Goal: Task Accomplishment & Management: Manage account settings

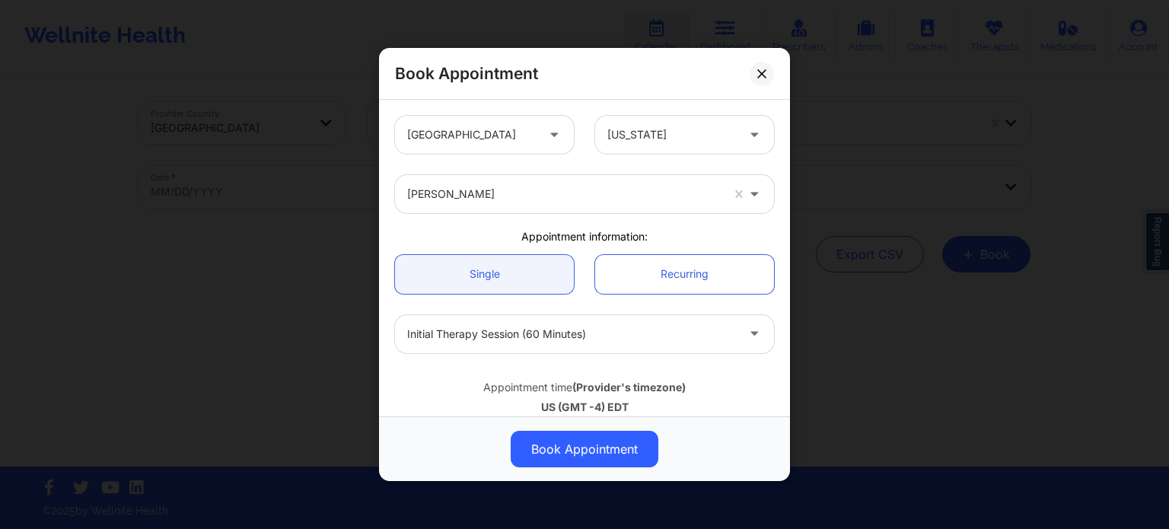
click at [469, 141] on div at bounding box center [471, 135] width 129 height 18
click at [676, 142] on div at bounding box center [671, 135] width 129 height 18
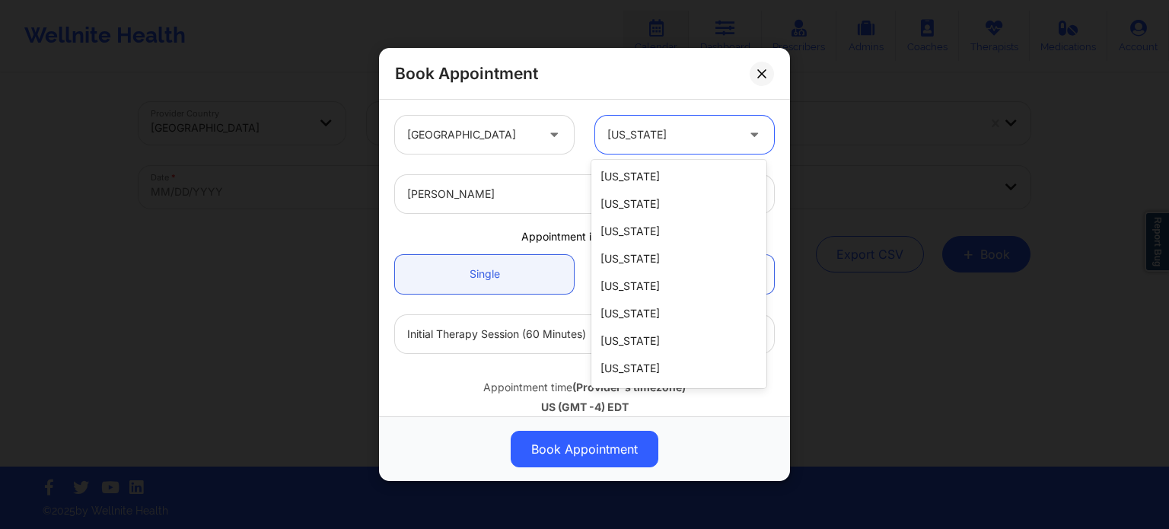
click at [676, 142] on div at bounding box center [671, 135] width 129 height 18
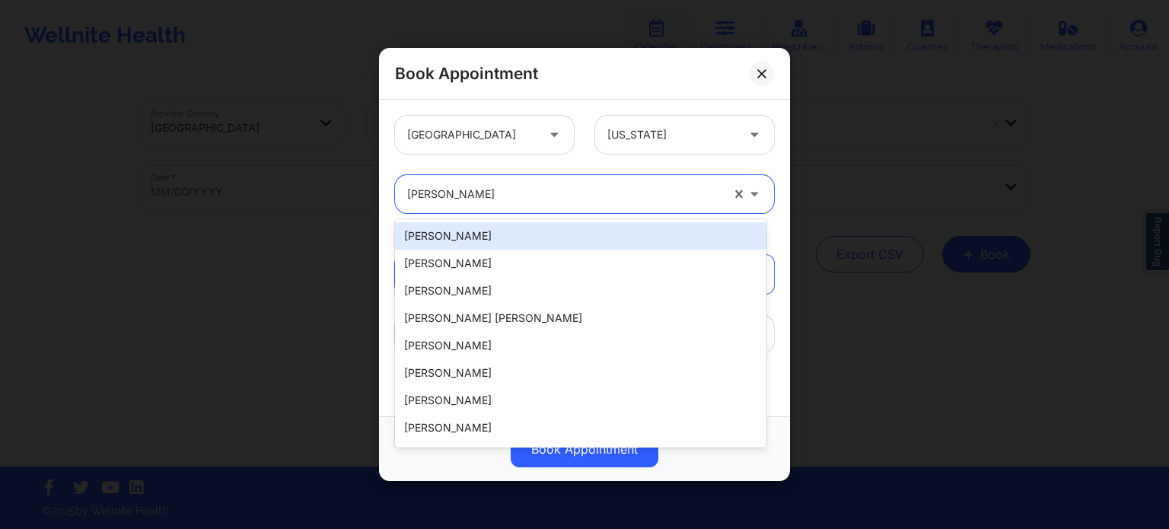
click at [498, 191] on div at bounding box center [563, 194] width 313 height 18
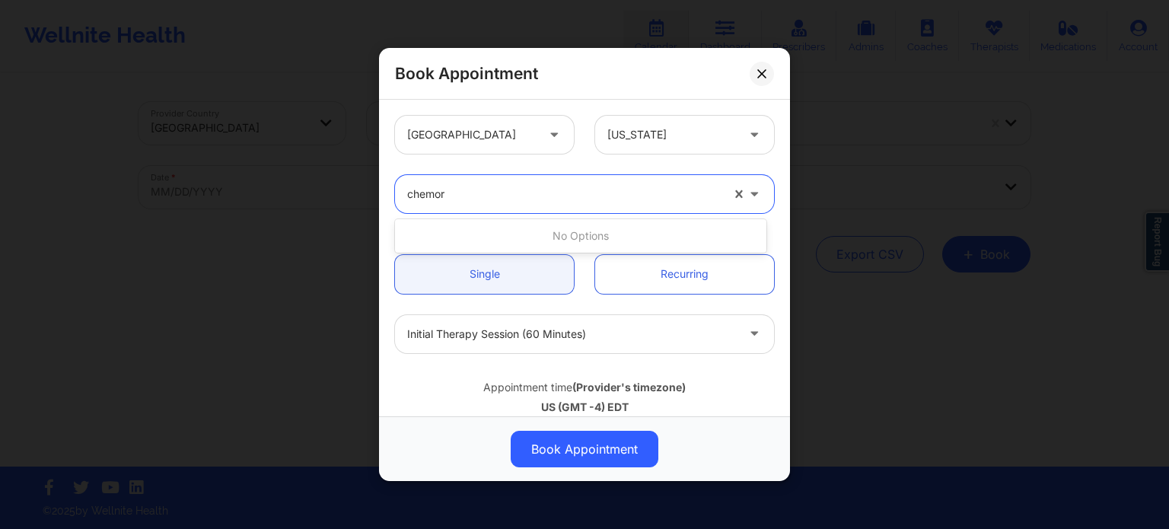
type input "chemora"
click at [498, 191] on div at bounding box center [563, 194] width 313 height 18
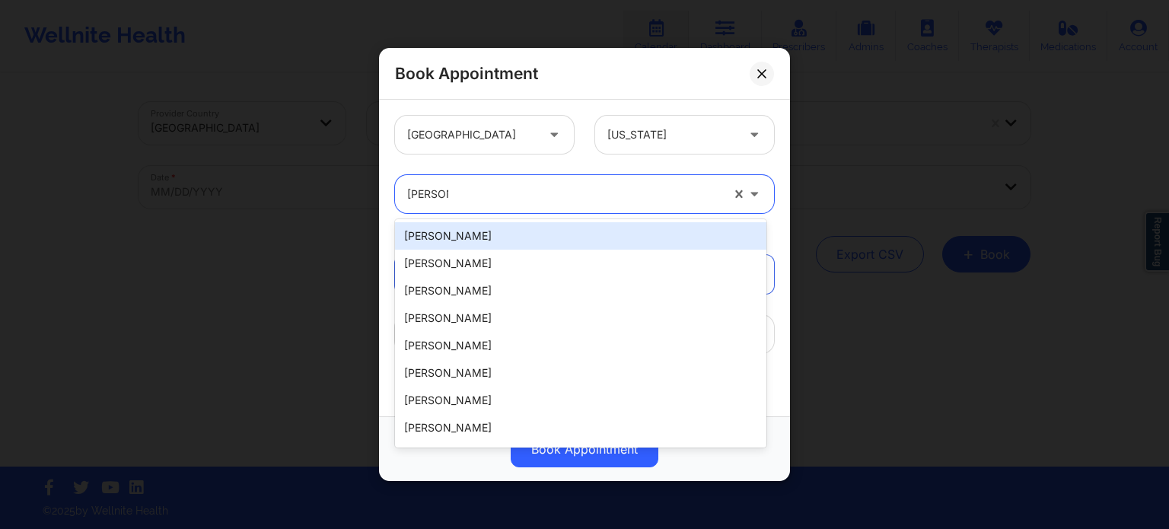
scroll to position [873, 0]
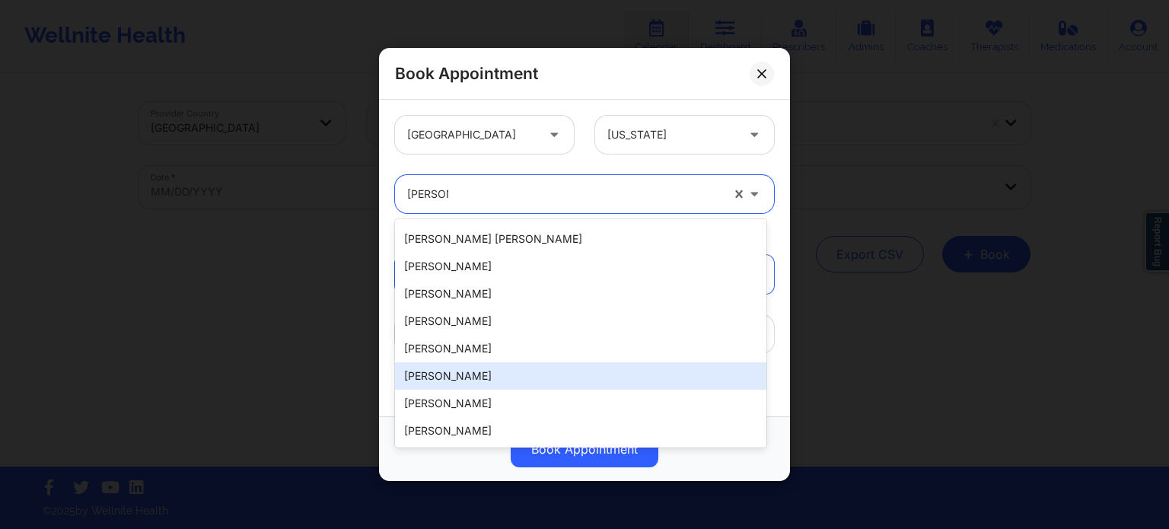
type input "[PERSON_NAME]"
click at [692, 135] on div at bounding box center [671, 135] width 129 height 18
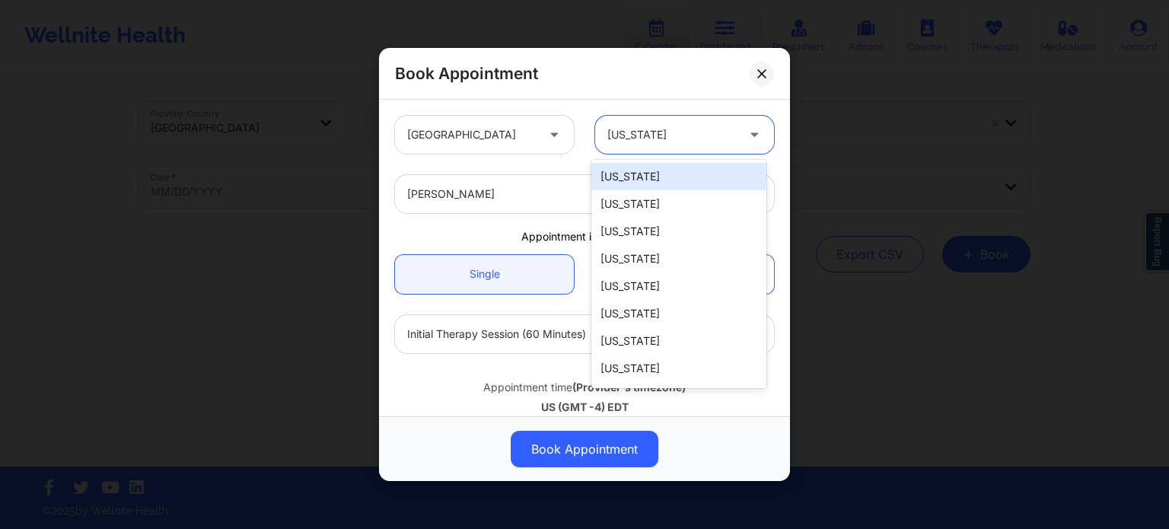
click at [544, 173] on div "[PERSON_NAME]" at bounding box center [584, 193] width 400 height 59
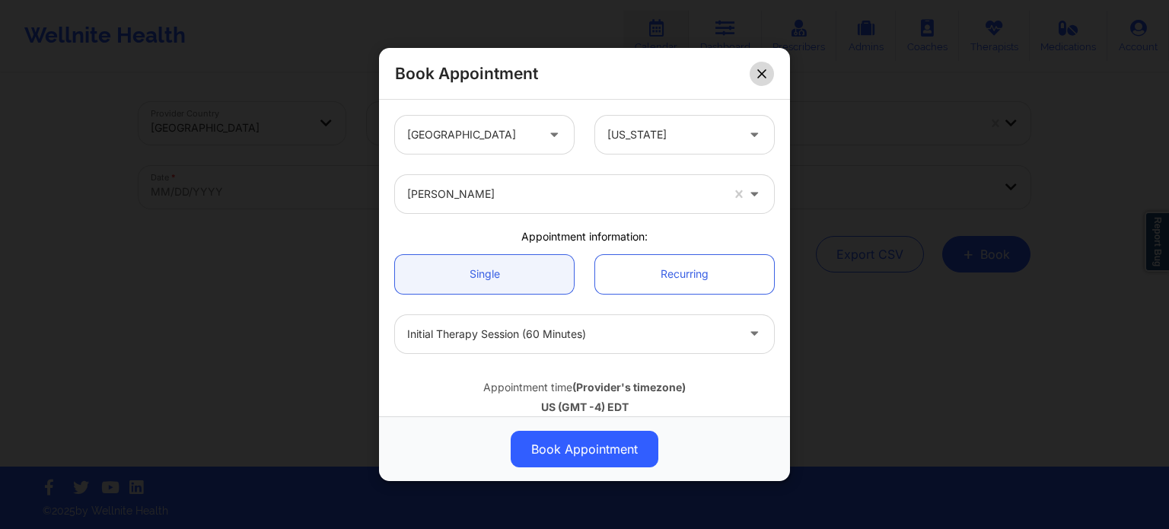
click at [770, 73] on button at bounding box center [761, 74] width 24 height 24
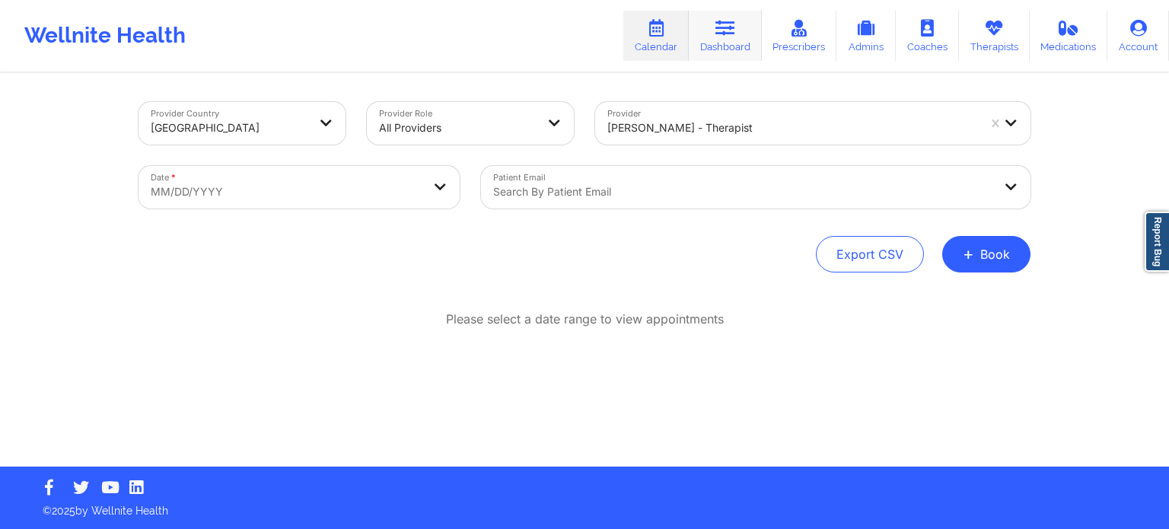
drag, startPoint x: 725, startPoint y: 43, endPoint x: 717, endPoint y: 46, distance: 8.7
click at [725, 43] on link "Dashboard" at bounding box center [725, 36] width 73 height 50
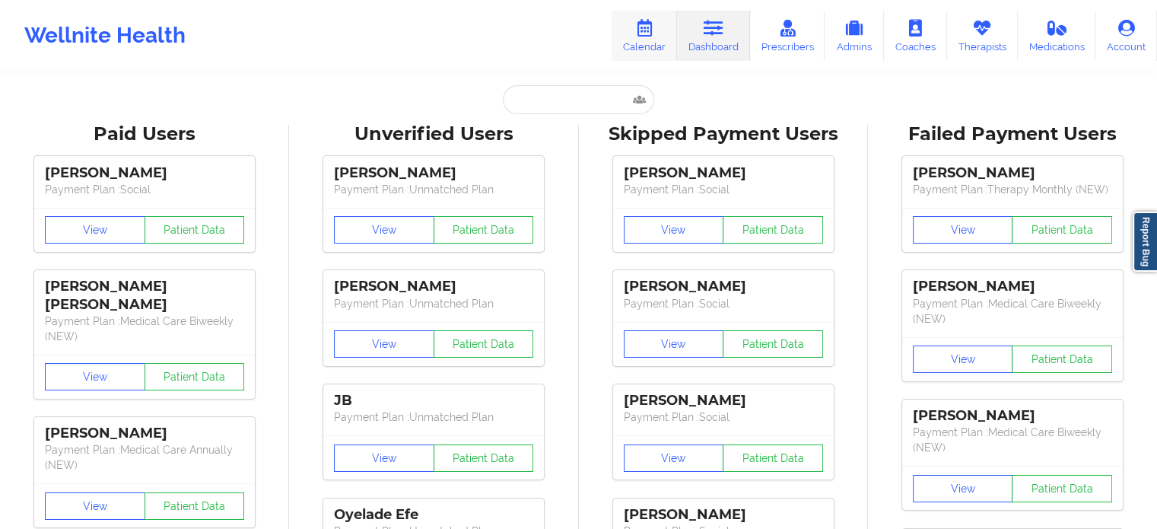
click at [651, 33] on icon at bounding box center [645, 28] width 20 height 17
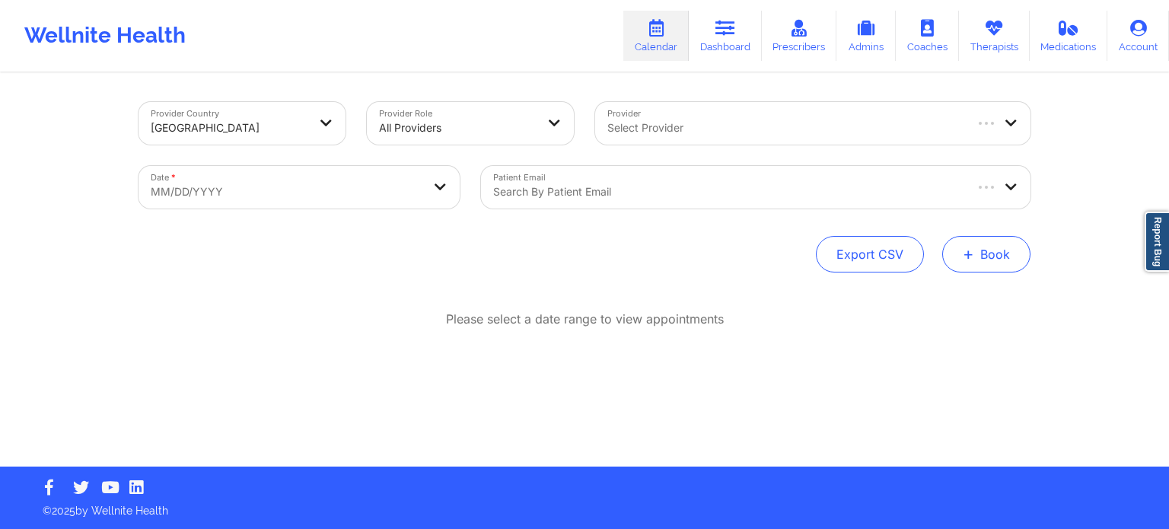
click at [983, 257] on button "+ Book" at bounding box center [986, 254] width 88 height 37
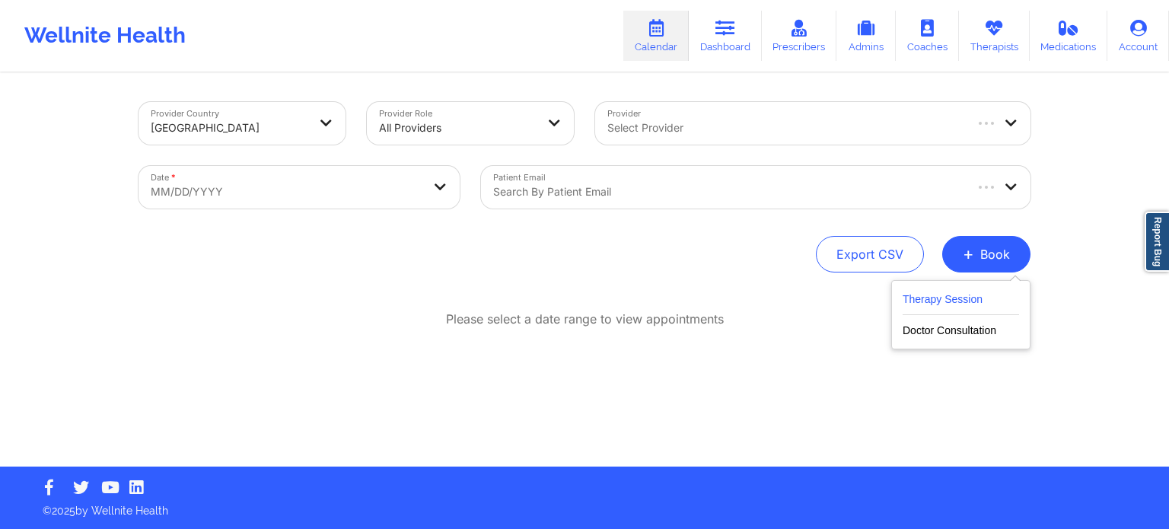
click at [931, 301] on button "Therapy Session" at bounding box center [960, 302] width 116 height 25
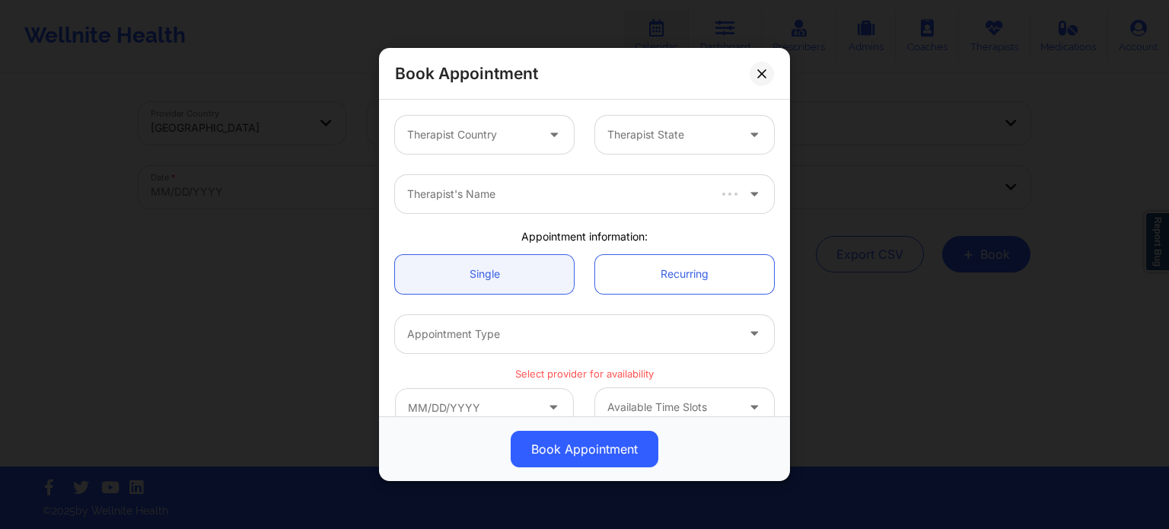
click at [515, 138] on div at bounding box center [471, 135] width 129 height 18
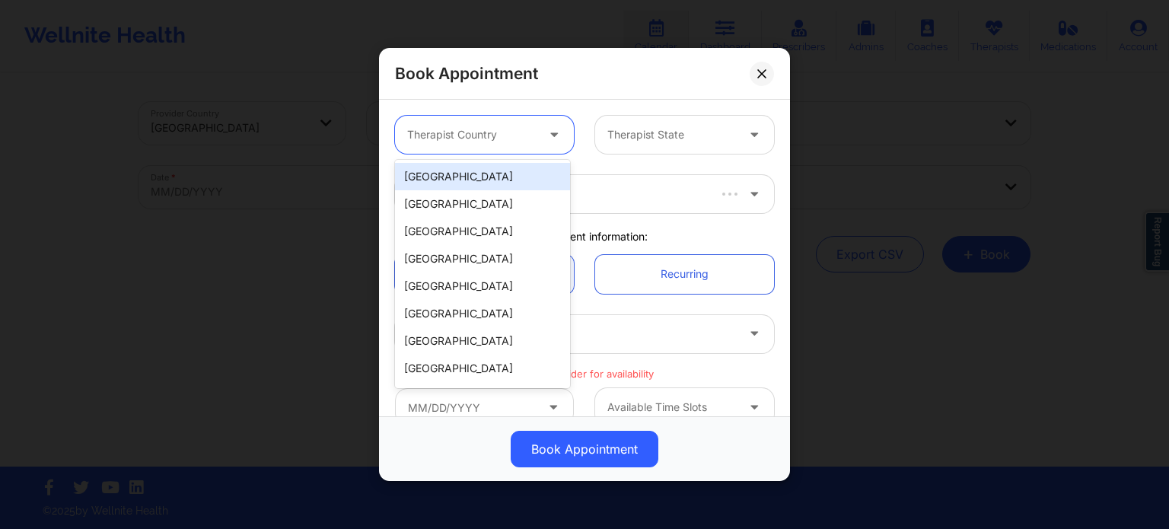
click at [501, 176] on div "[GEOGRAPHIC_DATA]" at bounding box center [482, 176] width 175 height 27
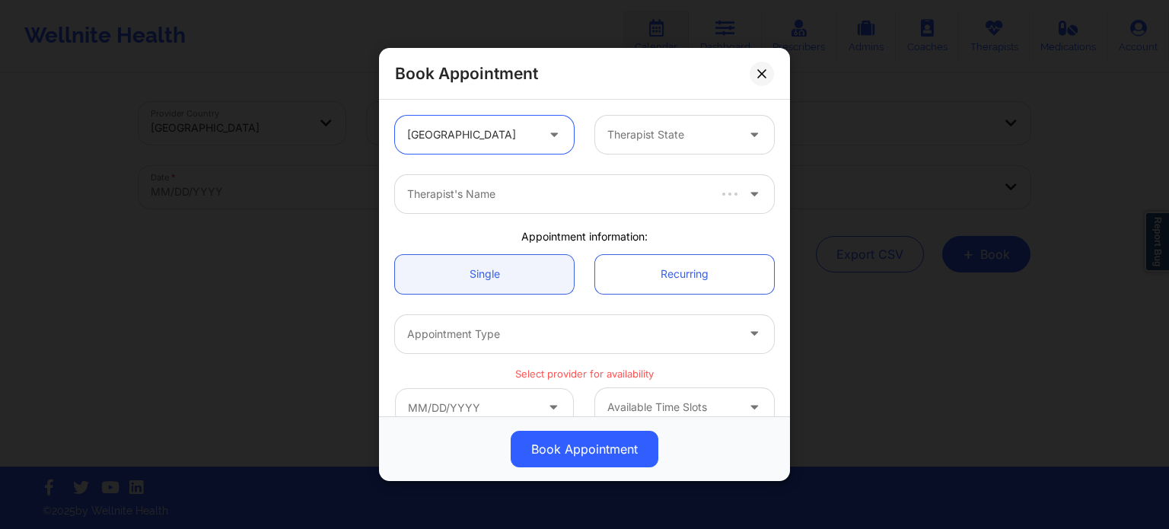
click at [631, 135] on div at bounding box center [671, 135] width 129 height 18
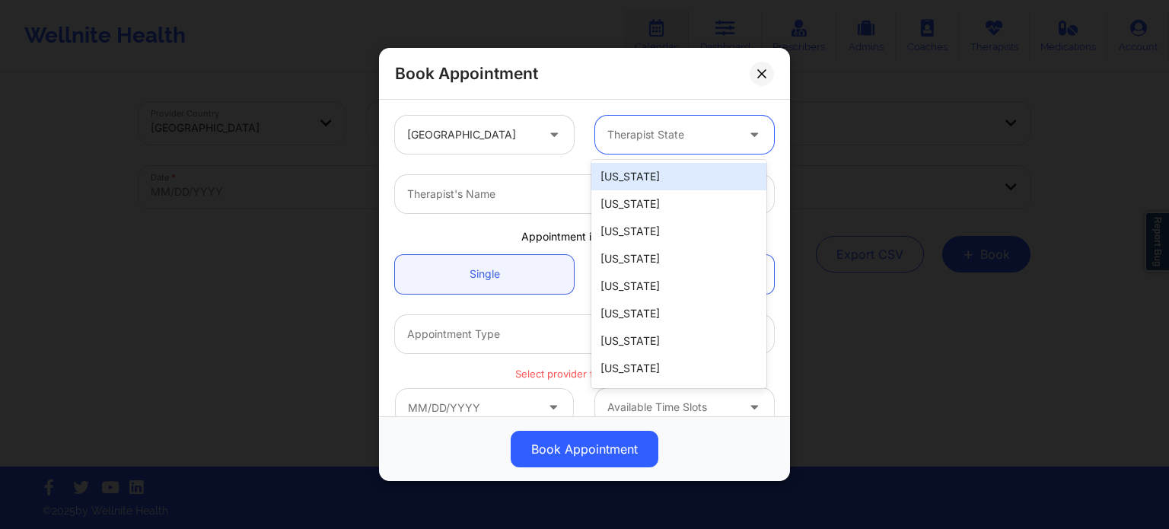
type input "f"
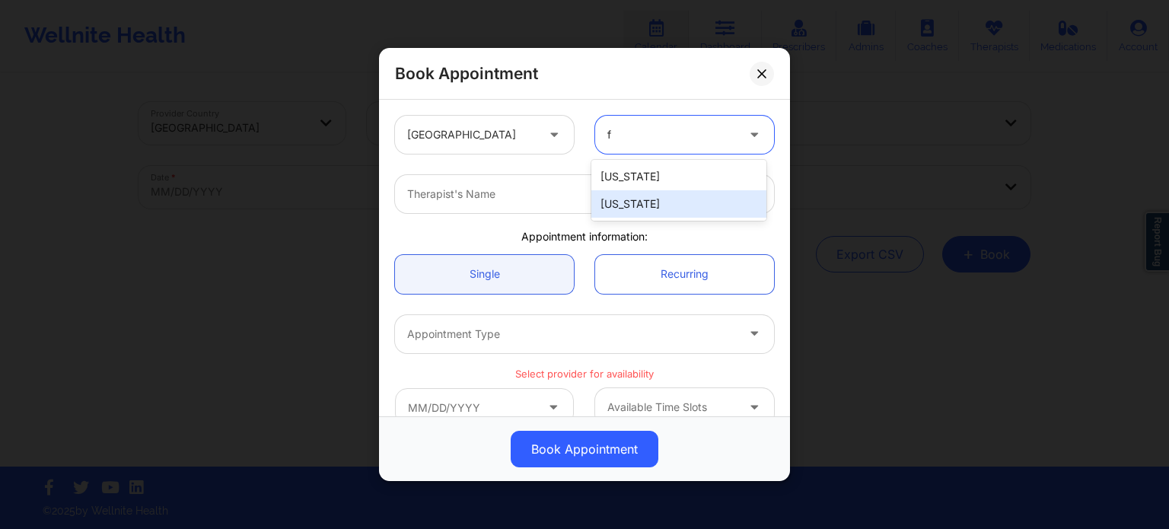
click at [631, 200] on div "[US_STATE]" at bounding box center [678, 203] width 175 height 27
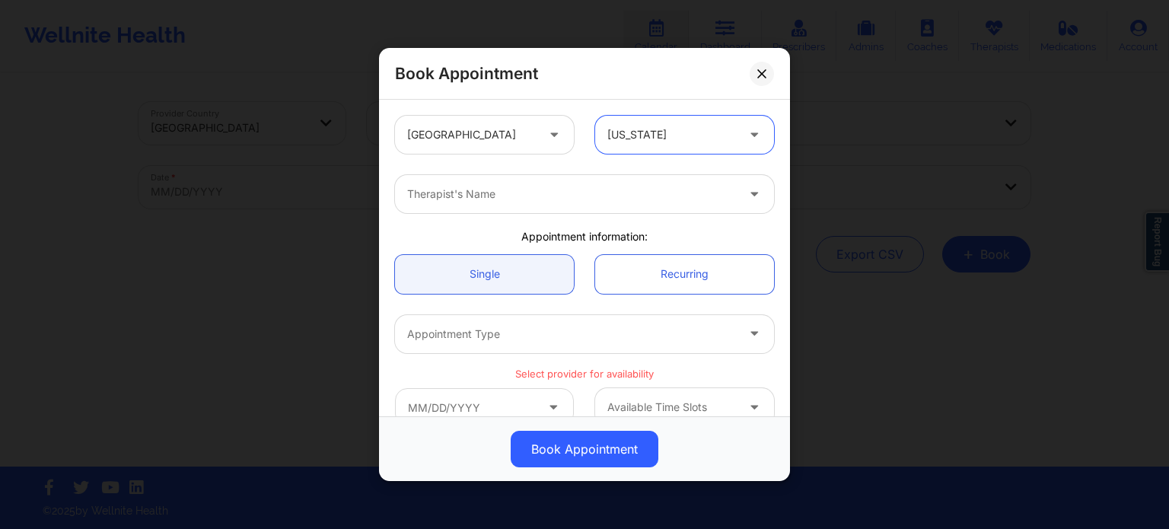
click at [584, 197] on div at bounding box center [571, 194] width 329 height 18
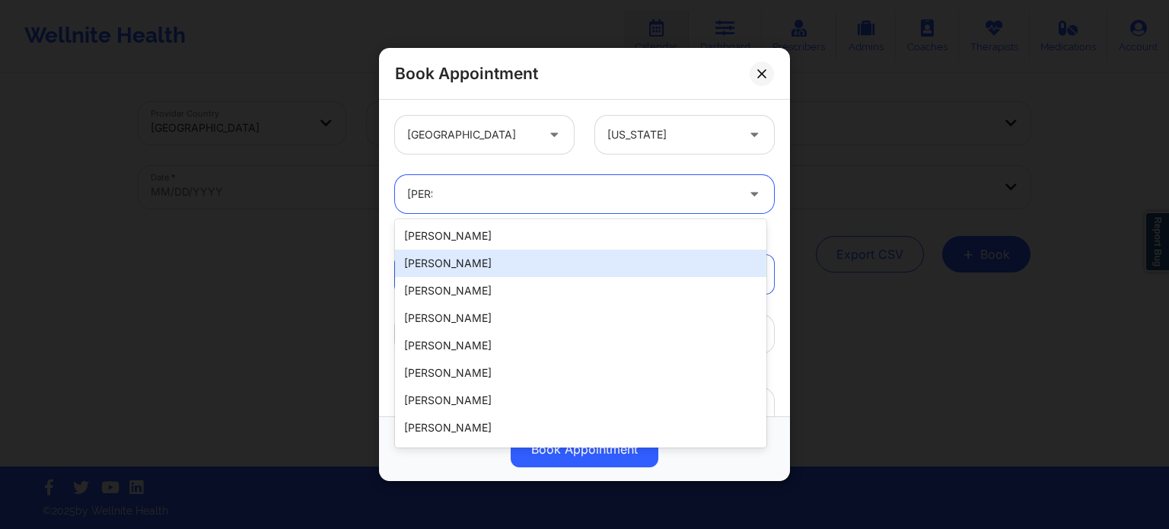
type input "cherm"
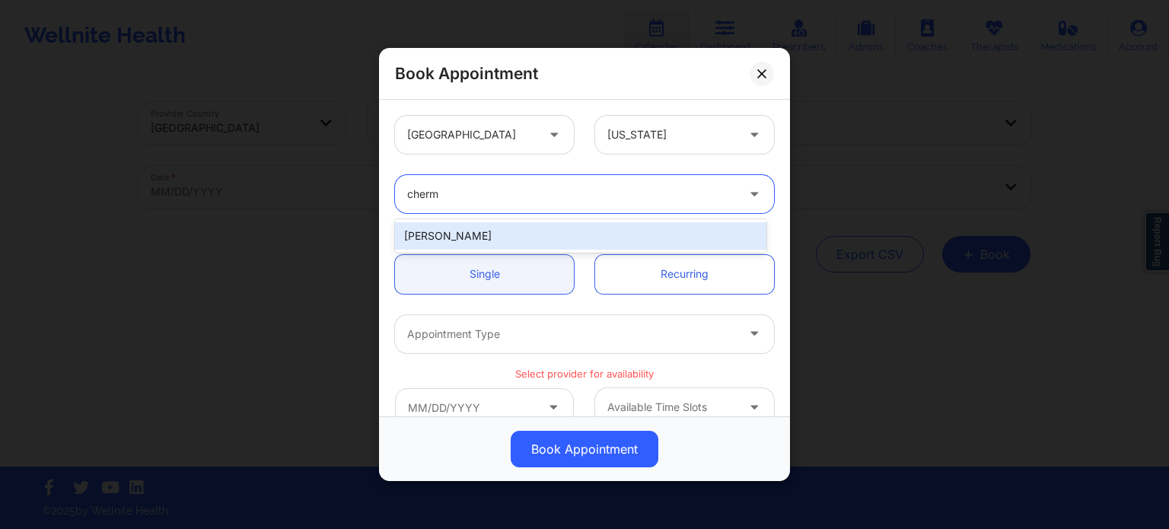
click at [548, 229] on div "[PERSON_NAME]" at bounding box center [580, 235] width 371 height 27
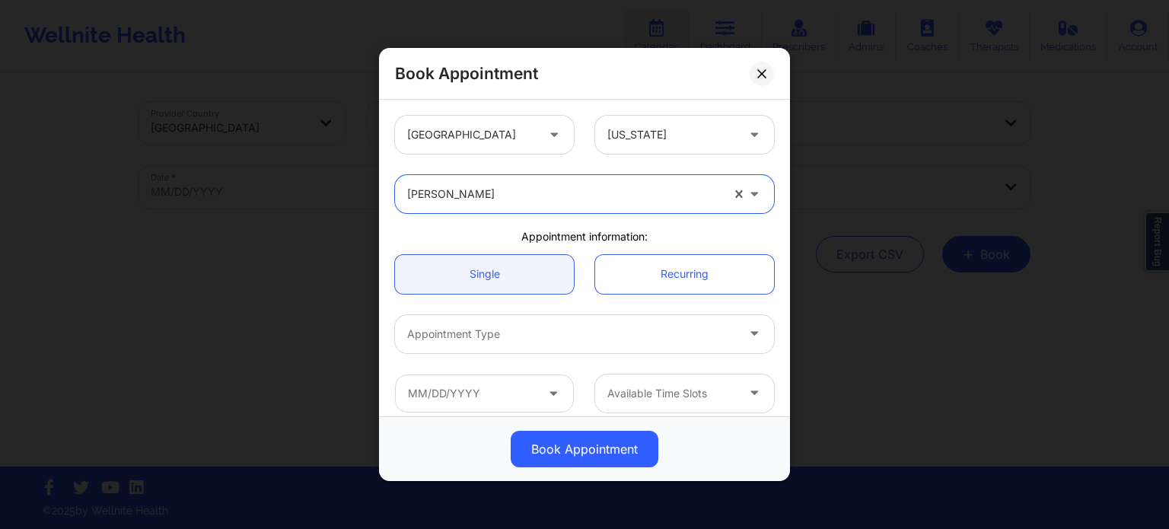
scroll to position [76, 0]
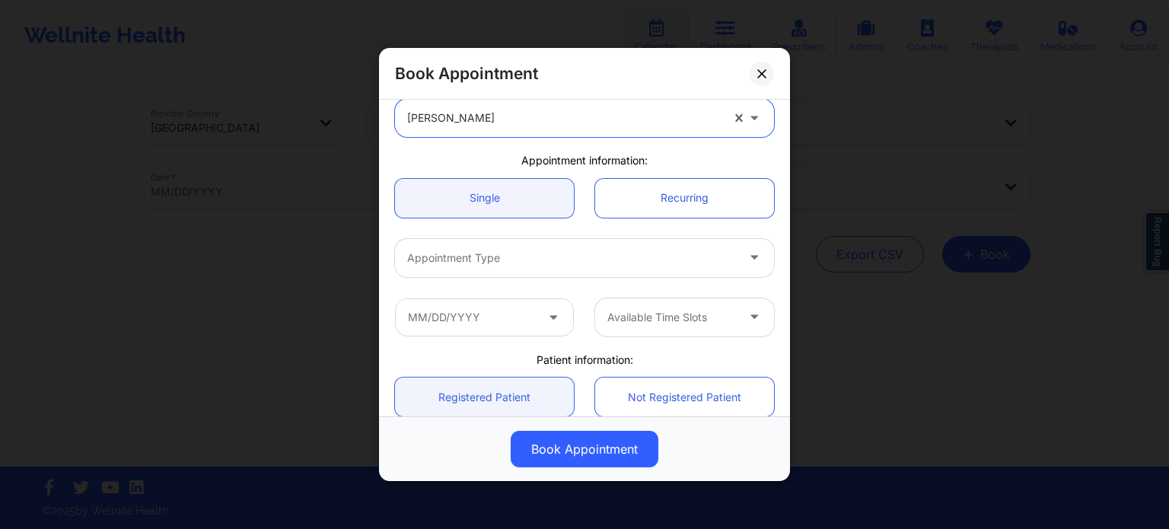
click at [511, 267] on div "Appointment Type" at bounding box center [566, 258] width 342 height 38
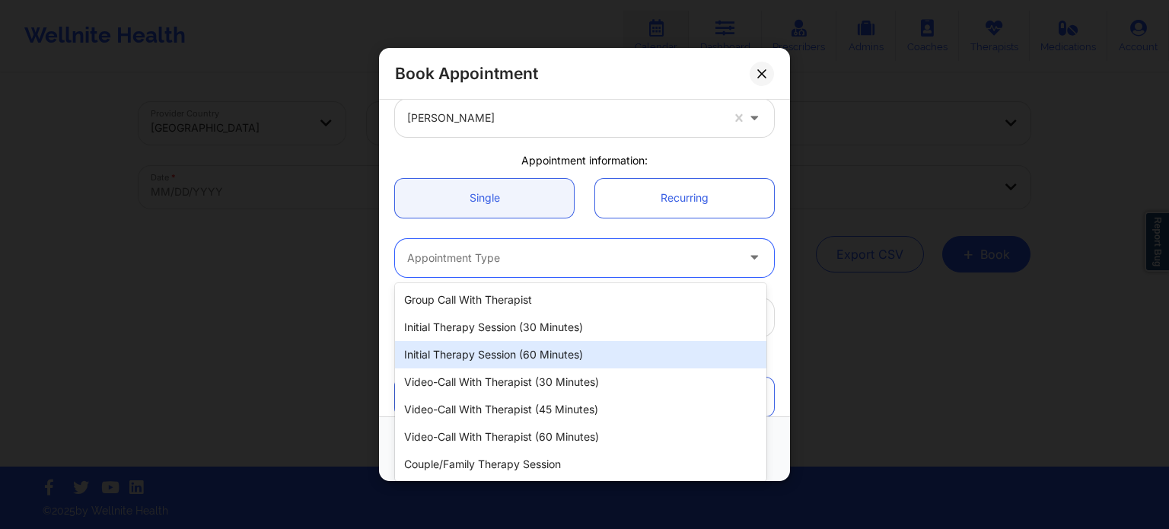
click at [514, 346] on div "Initial Therapy Session (60 minutes)" at bounding box center [580, 354] width 371 height 27
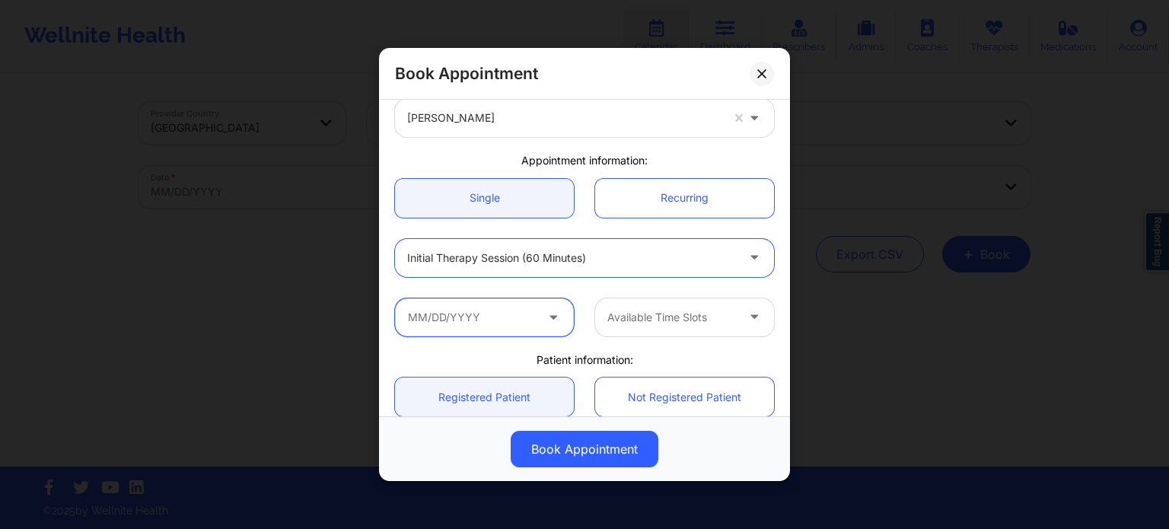
click at [473, 320] on input "text" at bounding box center [484, 317] width 179 height 38
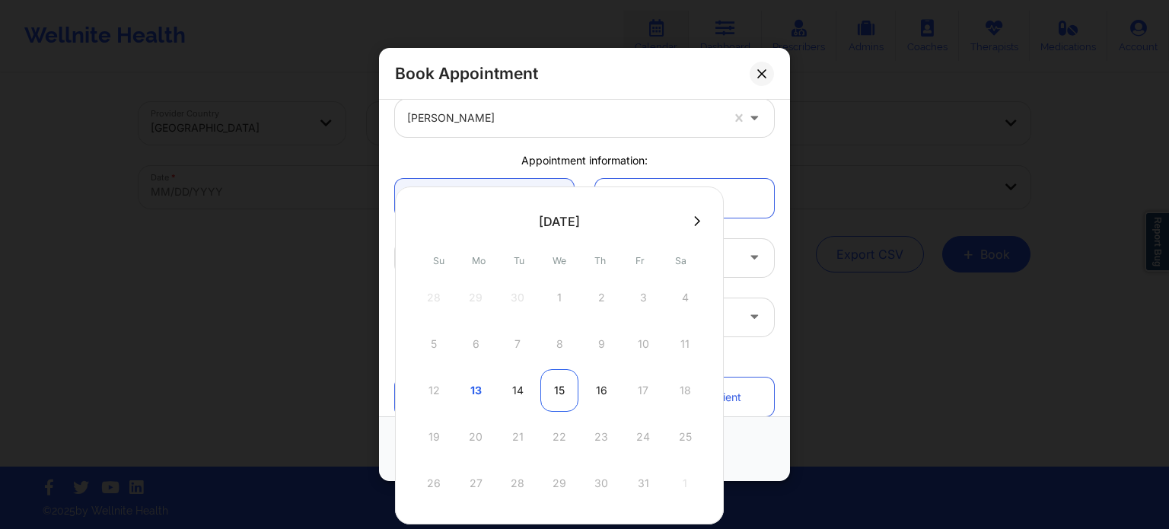
click at [548, 390] on div "15" at bounding box center [559, 390] width 38 height 43
type input "[DATE]"
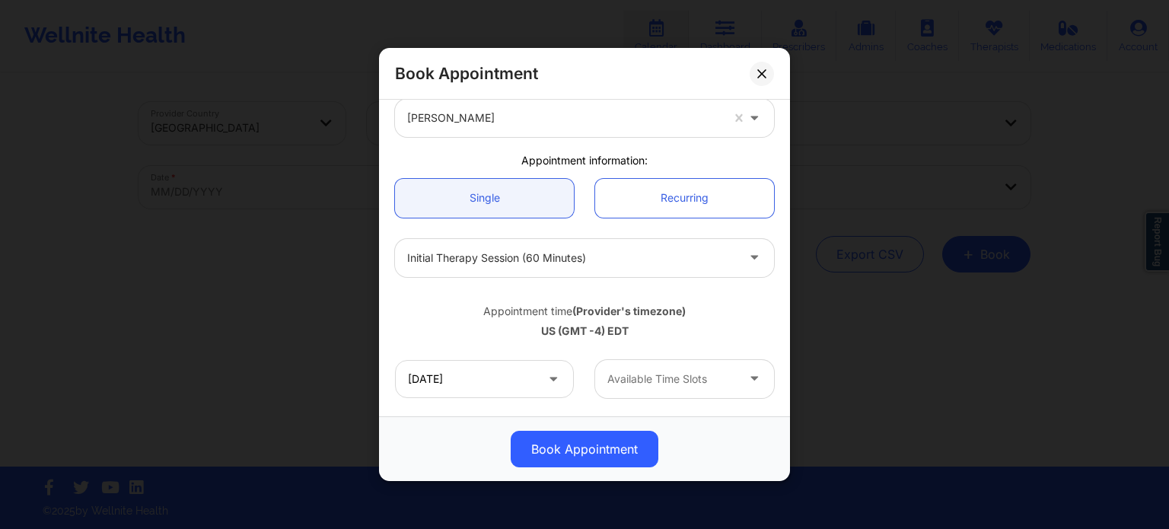
click at [651, 374] on div at bounding box center [671, 379] width 129 height 18
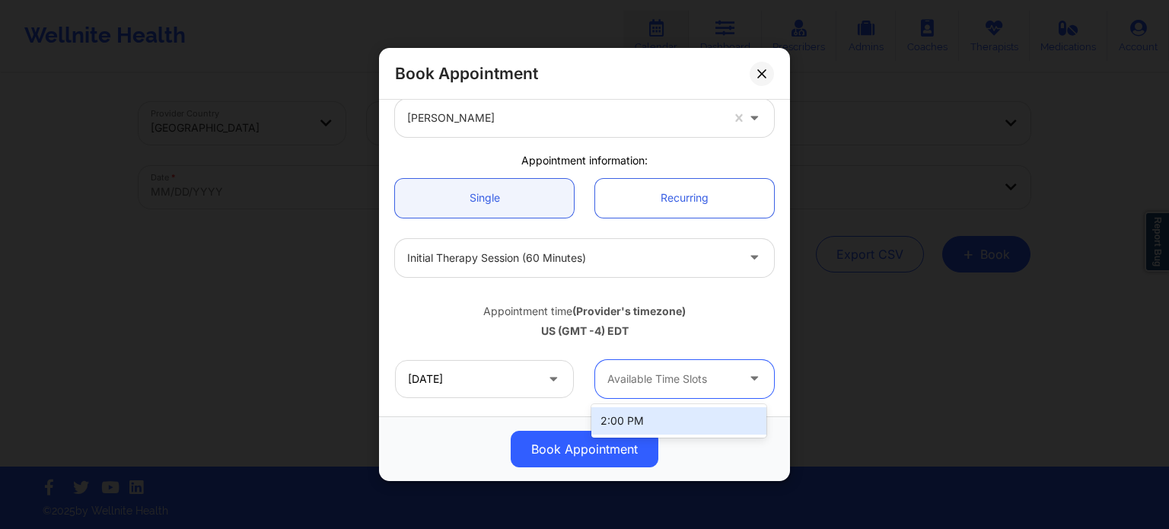
drag, startPoint x: 651, startPoint y: 409, endPoint x: 649, endPoint y: 399, distance: 10.0
click at [651, 409] on div "2:00 PM" at bounding box center [678, 420] width 175 height 27
click at [709, 329] on div "US (GMT -4) EDT" at bounding box center [584, 330] width 379 height 15
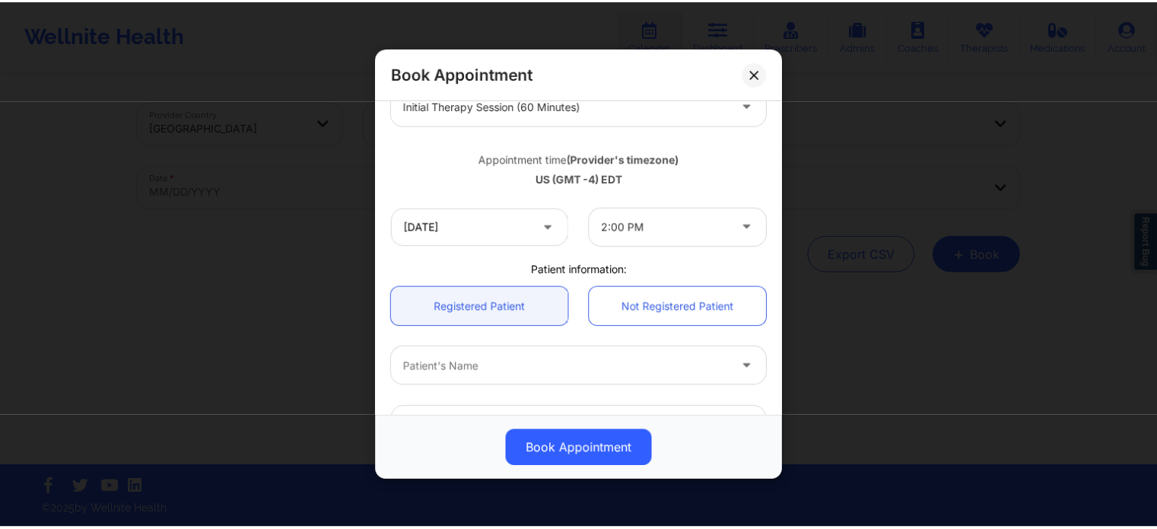
scroll to position [152, 0]
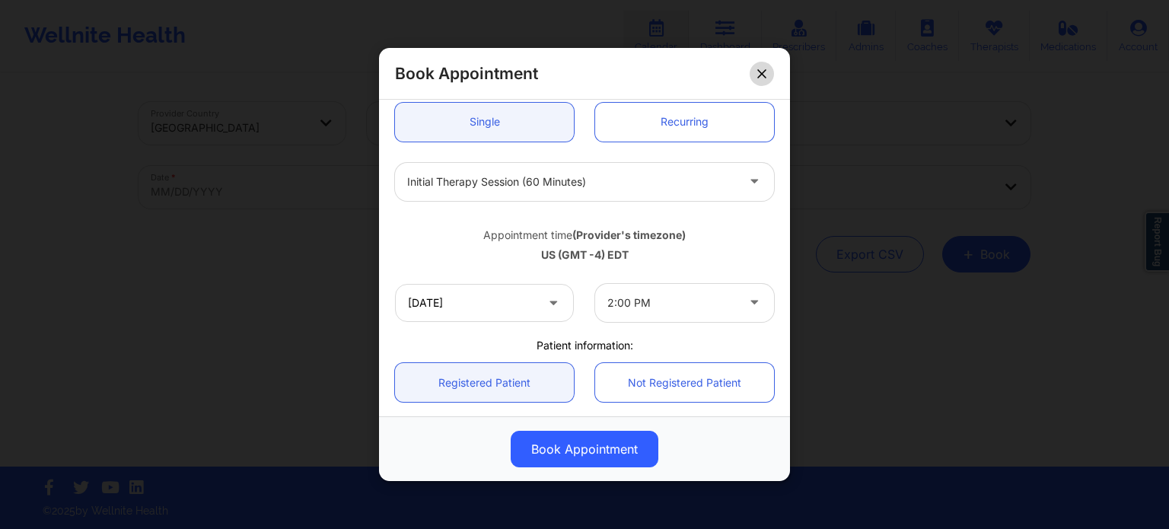
click at [758, 63] on button at bounding box center [761, 74] width 24 height 24
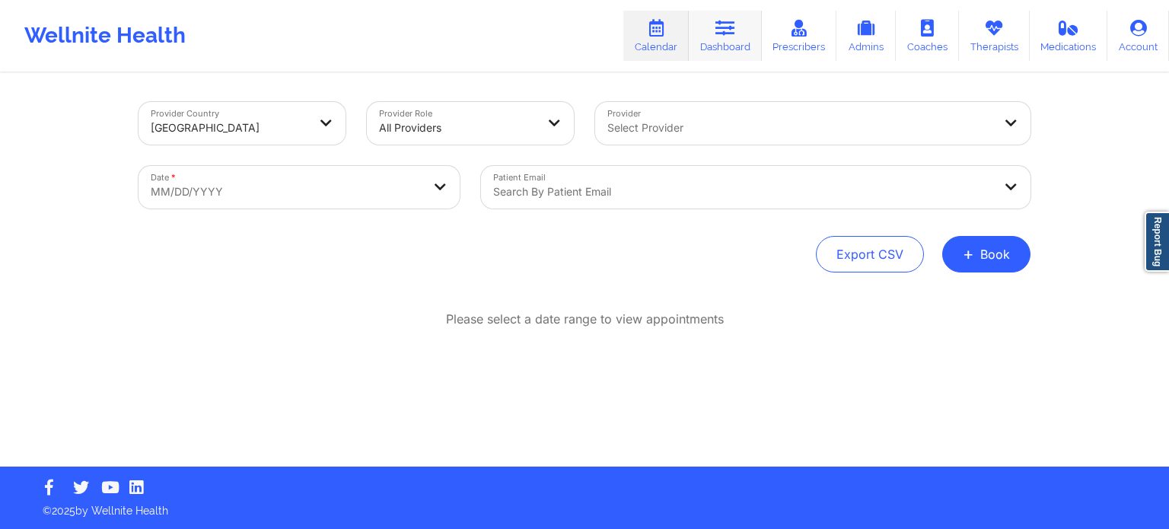
click at [730, 26] on icon at bounding box center [725, 28] width 20 height 17
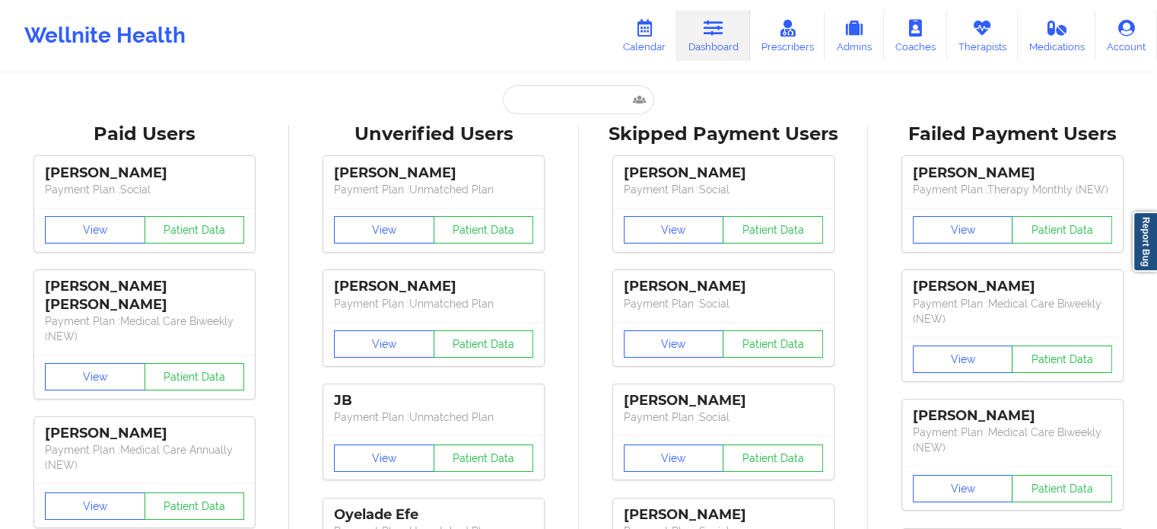
click at [574, 97] on input "text" at bounding box center [578, 99] width 151 height 29
paste input "Hello [PERSON_NAME]! Happy [DATE]! This is [PERSON_NAME] from Wellnite, just fo…"
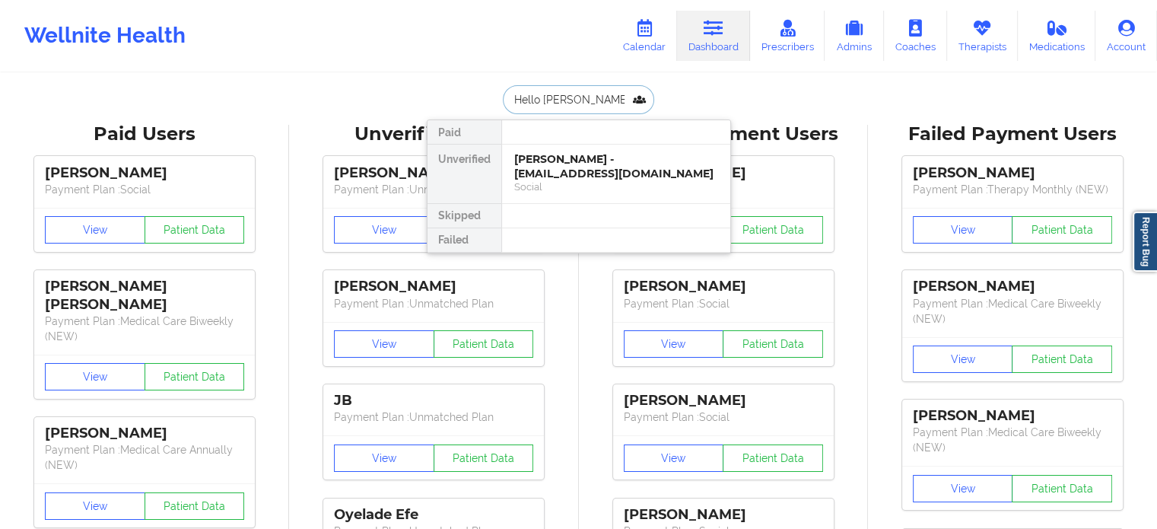
scroll to position [0, 1814]
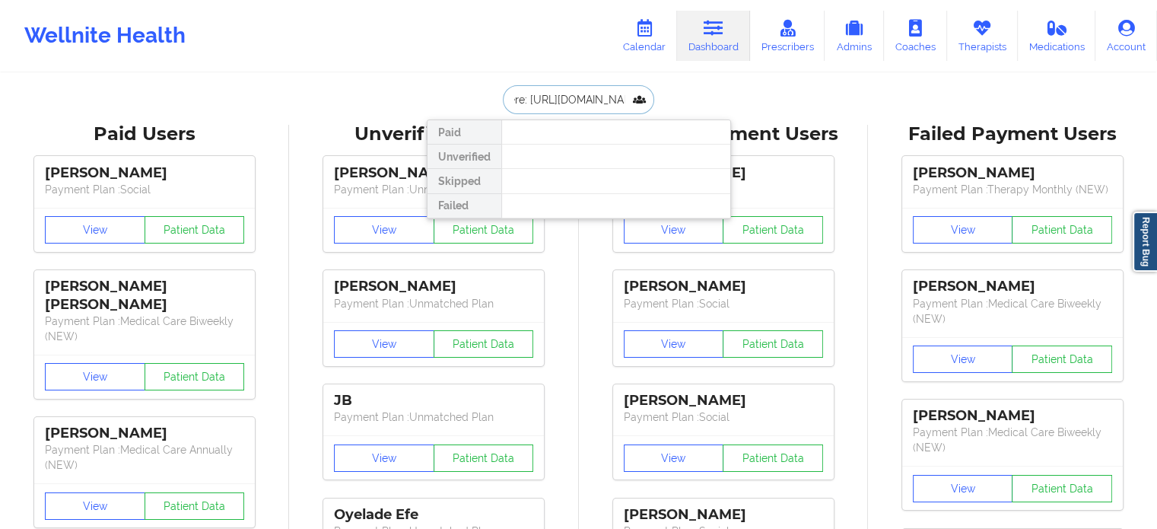
type input "Hello [PERSON_NAME]! Happy [DATE]! This is [PERSON_NAME] from Wellnite, just fo…"
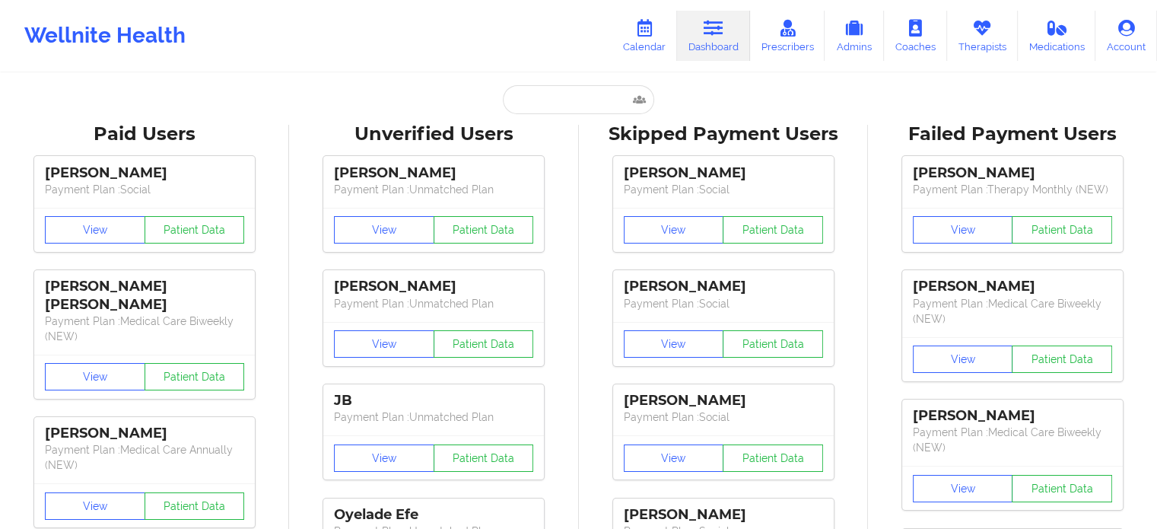
click at [566, 96] on input "text" at bounding box center [578, 99] width 151 height 29
paste input "colemansenetta@bellsouth.net"
type input "colemansenetta@bellsouth.net"
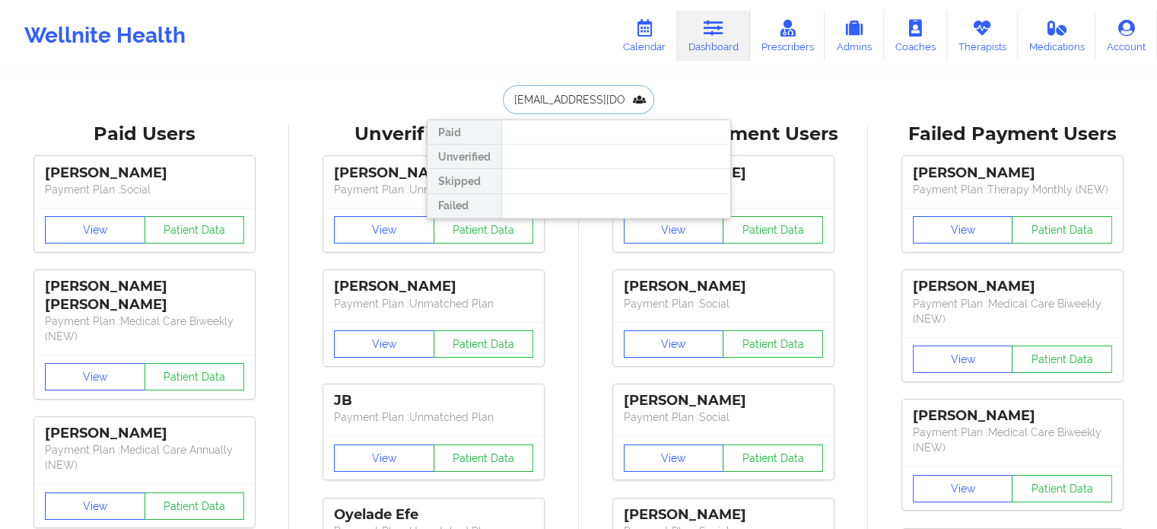
scroll to position [0, 32]
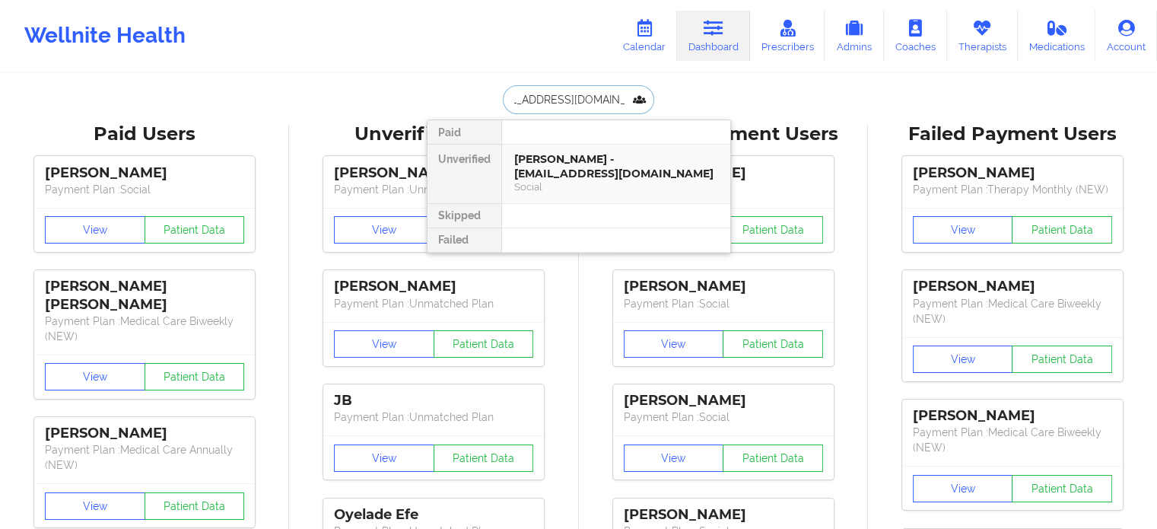
click at [573, 161] on div "senetta hunt - colemansenetta@bellsouth.net" at bounding box center [616, 166] width 204 height 28
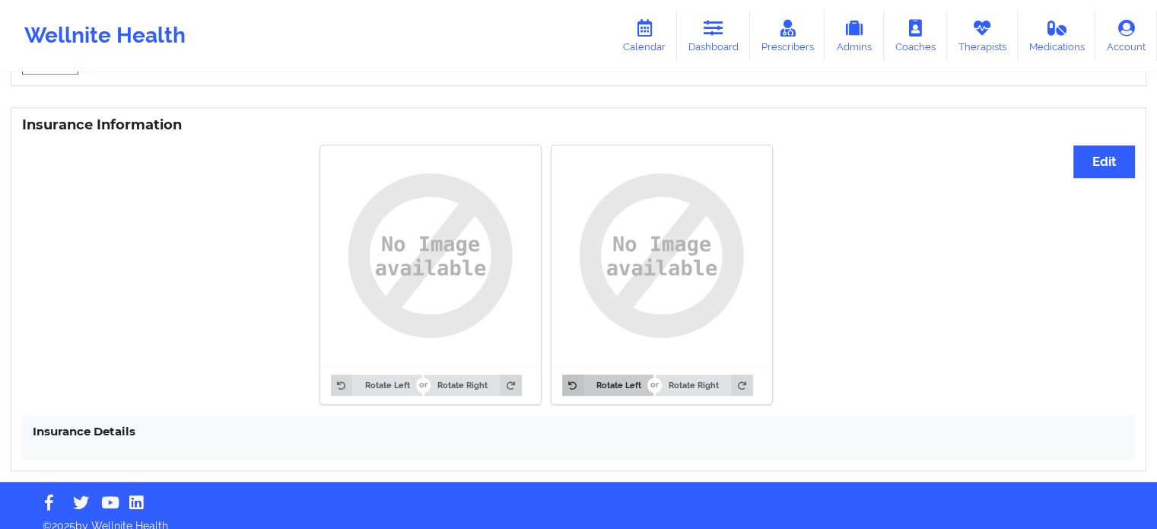
scroll to position [1117, 0]
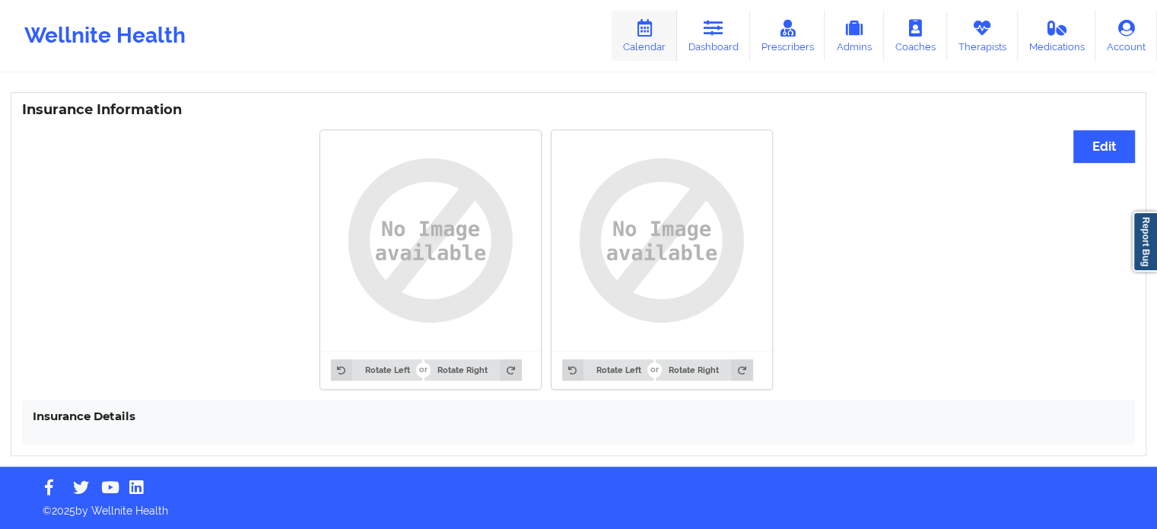
click at [654, 30] on icon at bounding box center [645, 28] width 20 height 17
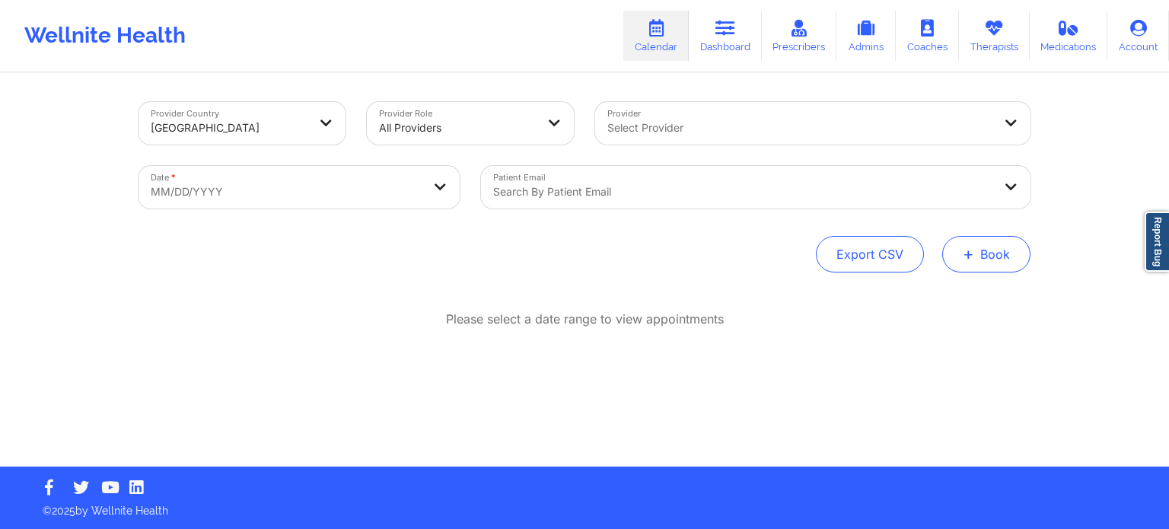
click at [974, 256] on button "+ Book" at bounding box center [986, 254] width 88 height 37
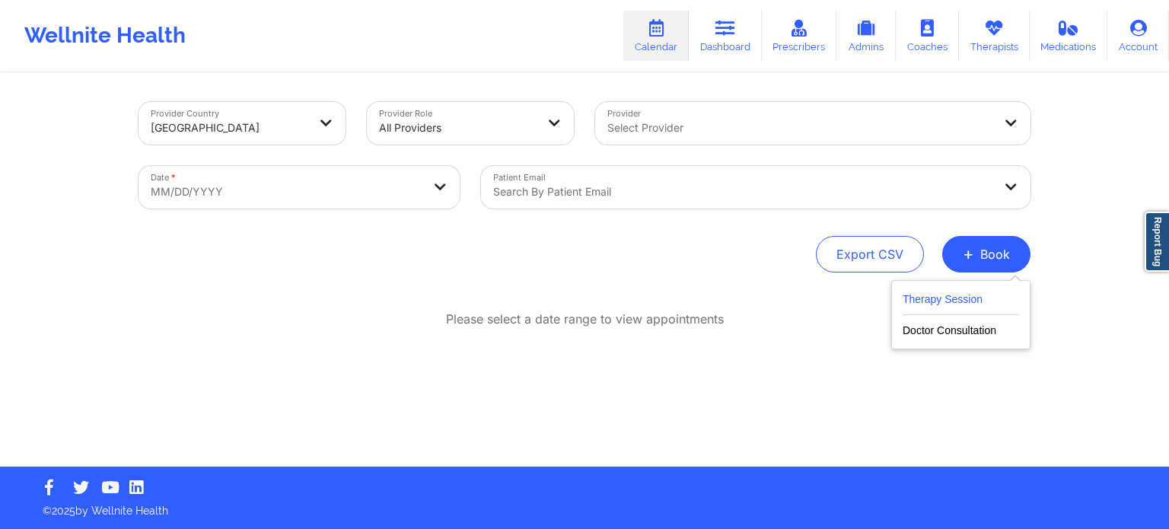
click at [929, 294] on button "Therapy Session" at bounding box center [960, 302] width 116 height 25
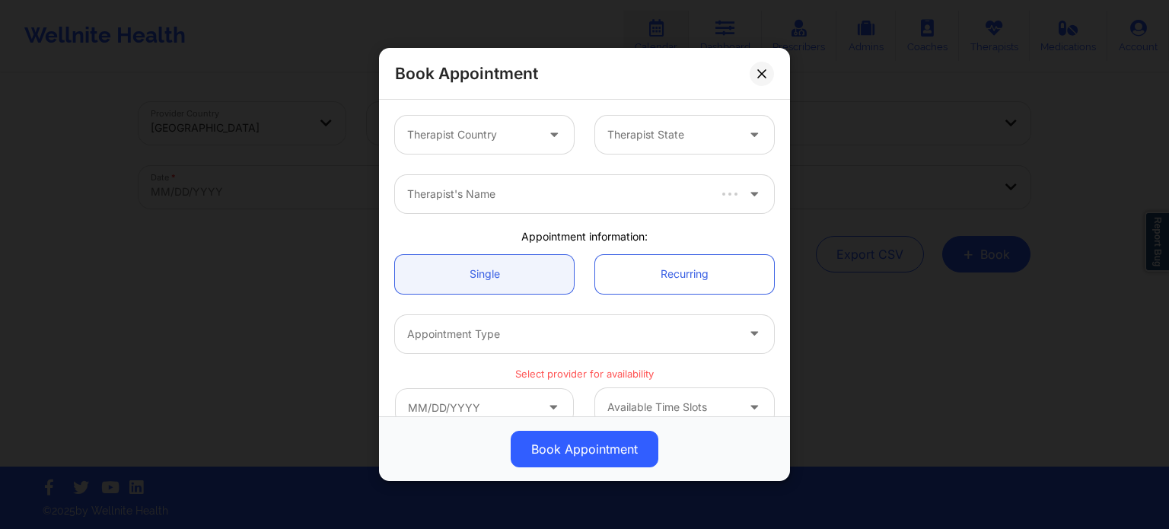
click at [450, 145] on div "Therapist Country" at bounding box center [466, 135] width 142 height 38
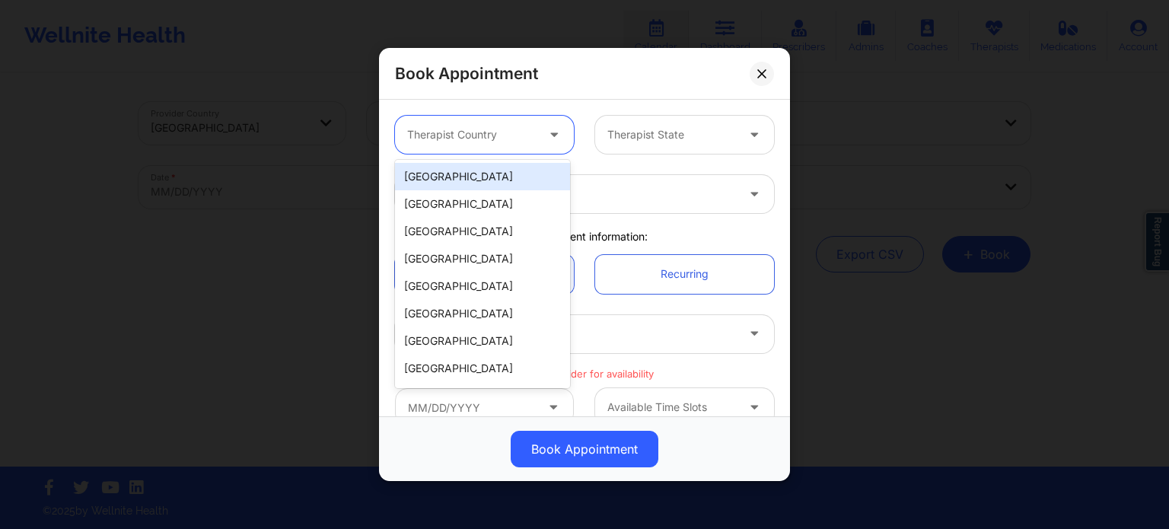
click at [469, 173] on div "[GEOGRAPHIC_DATA]" at bounding box center [482, 176] width 175 height 27
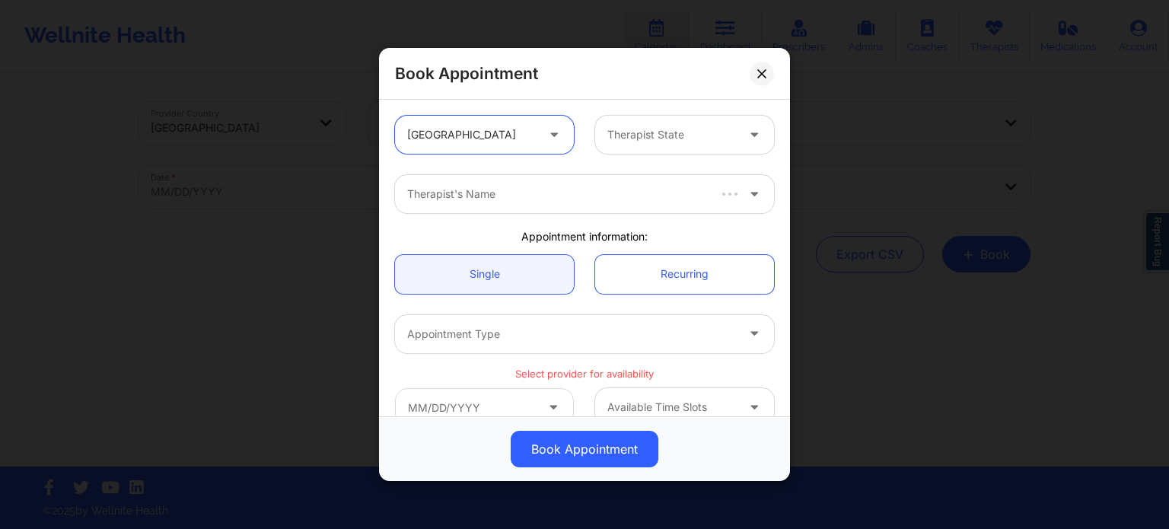
click at [659, 136] on div at bounding box center [671, 135] width 129 height 18
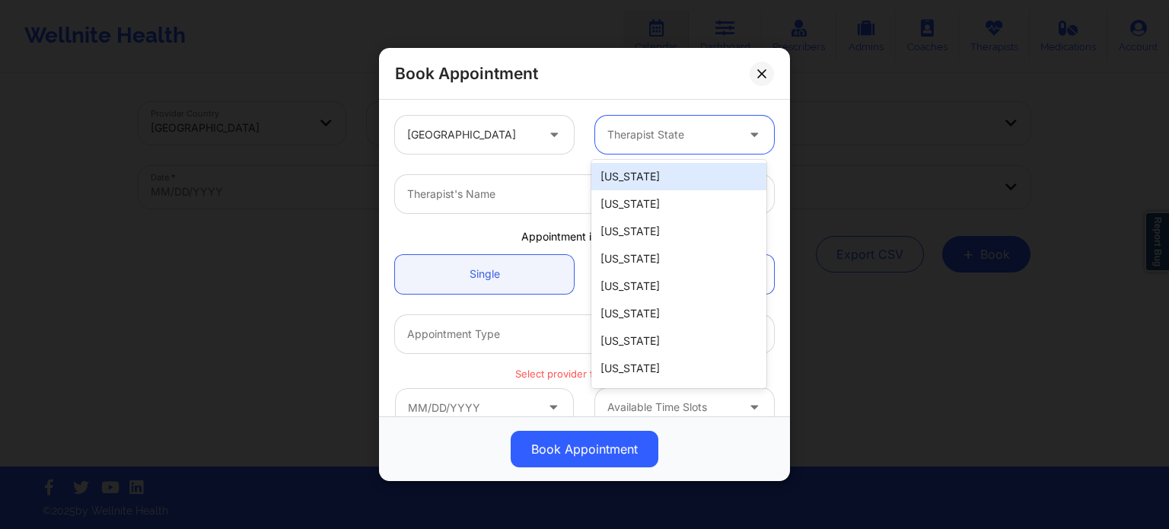
type input "f"
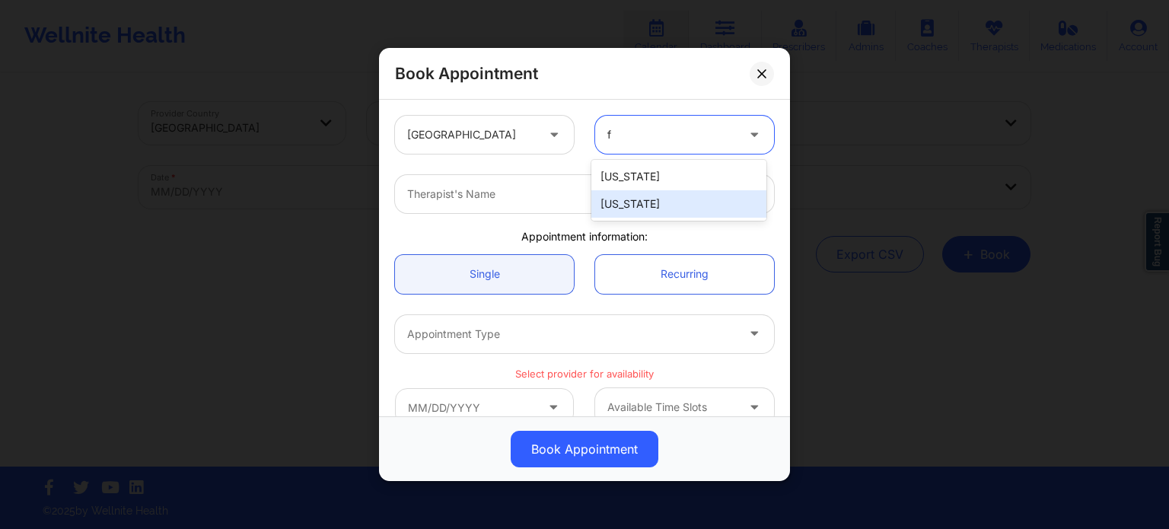
click at [636, 196] on div "[US_STATE]" at bounding box center [678, 203] width 175 height 27
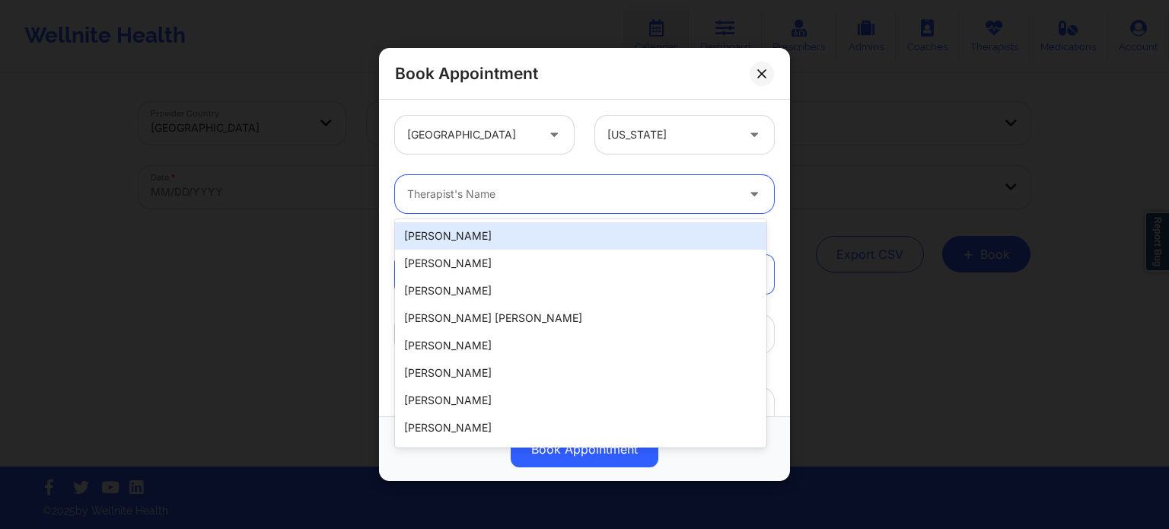
click at [489, 202] on div at bounding box center [571, 194] width 329 height 18
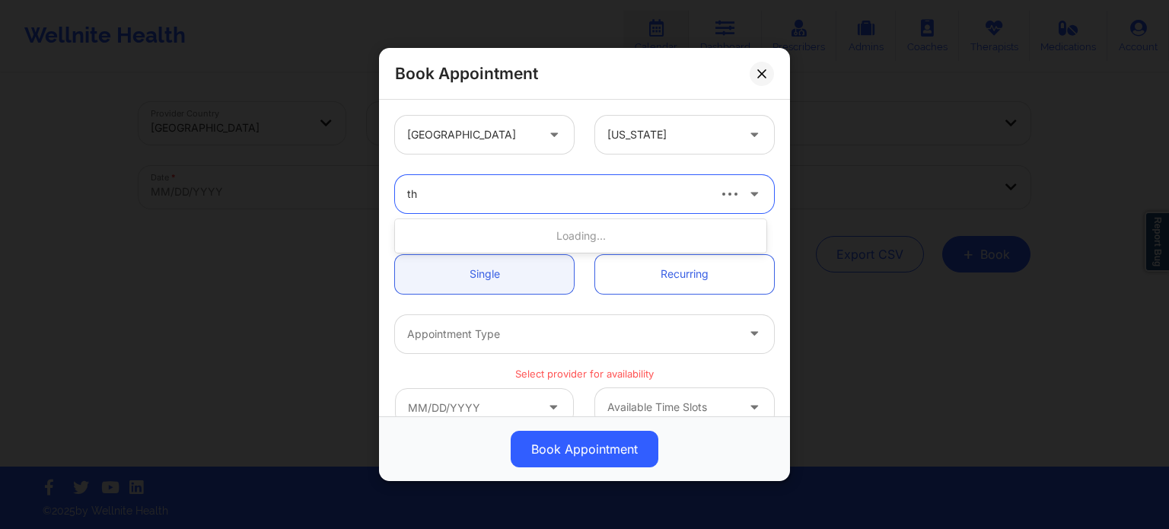
type input "thw"
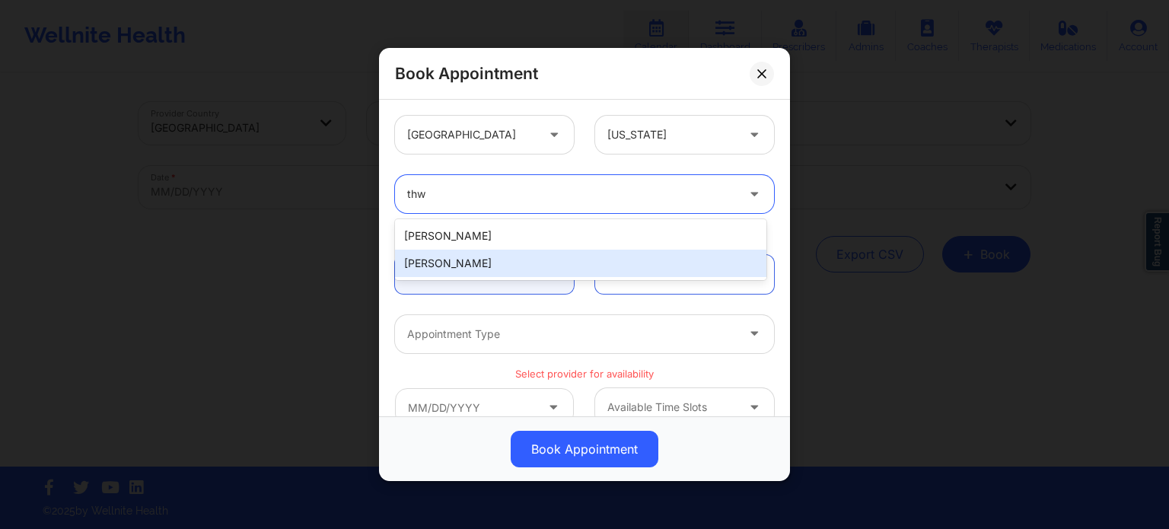
click at [487, 262] on div "Nicole Thweatt" at bounding box center [580, 263] width 371 height 27
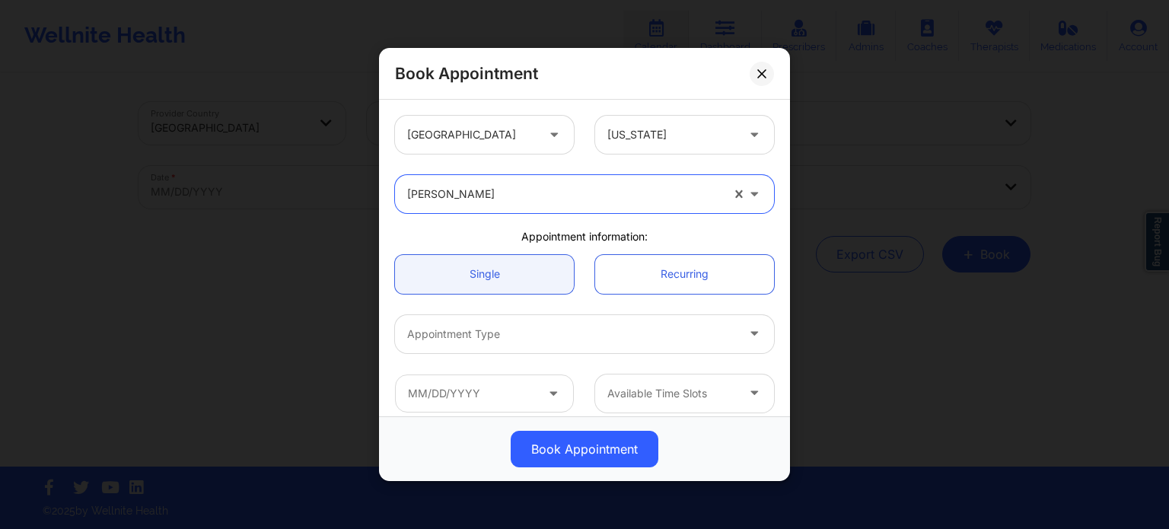
click at [485, 343] on div "Appointment Type" at bounding box center [566, 334] width 342 height 38
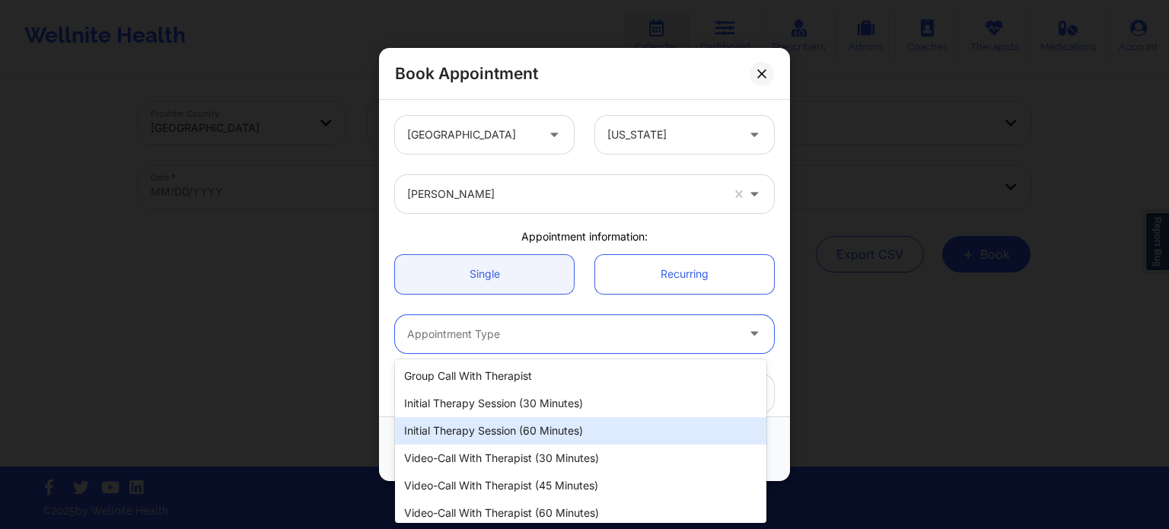
click at [481, 425] on div "Initial Therapy Session (60 minutes)" at bounding box center [580, 430] width 371 height 27
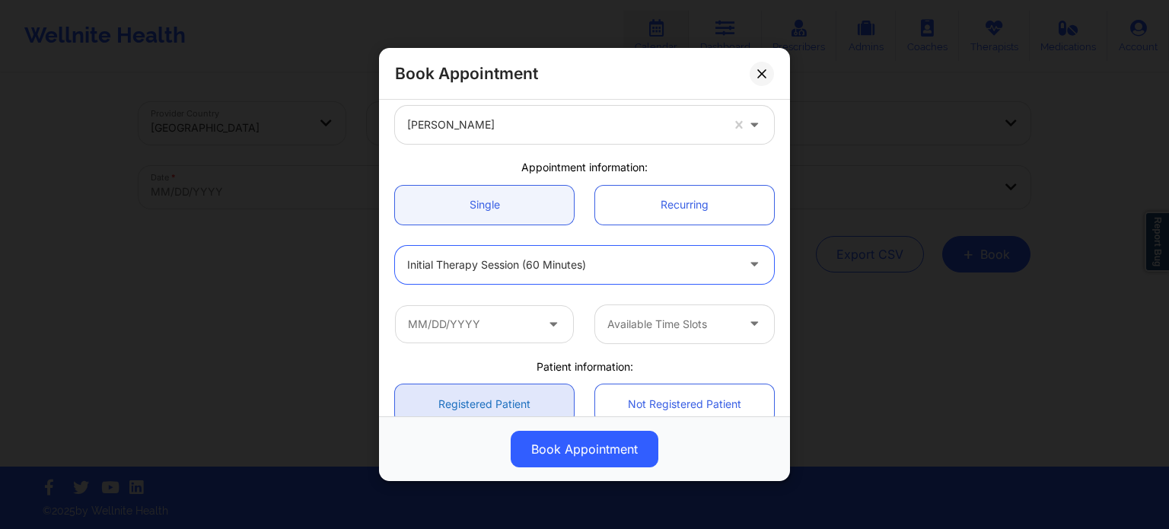
scroll to position [152, 0]
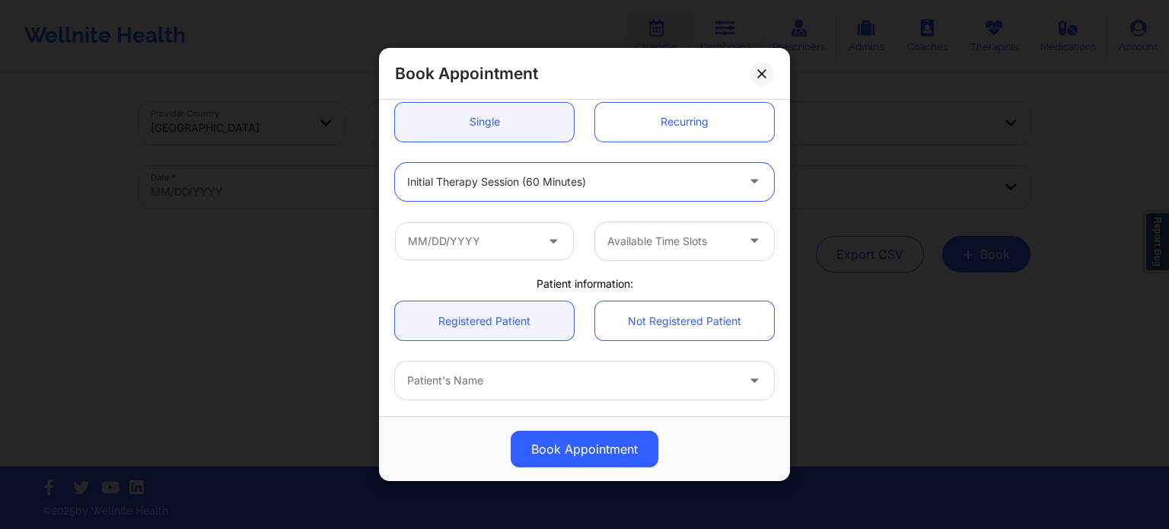
click at [449, 222] on div at bounding box center [484, 241] width 179 height 38
click at [476, 258] on input "text" at bounding box center [484, 241] width 179 height 38
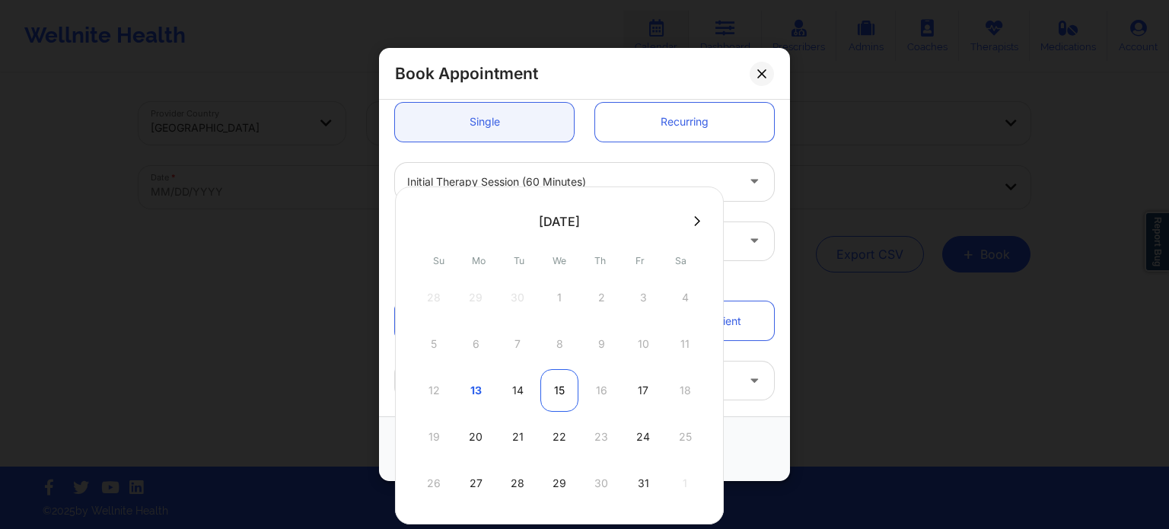
click at [557, 393] on div "15" at bounding box center [559, 390] width 38 height 43
type input "[DATE]"
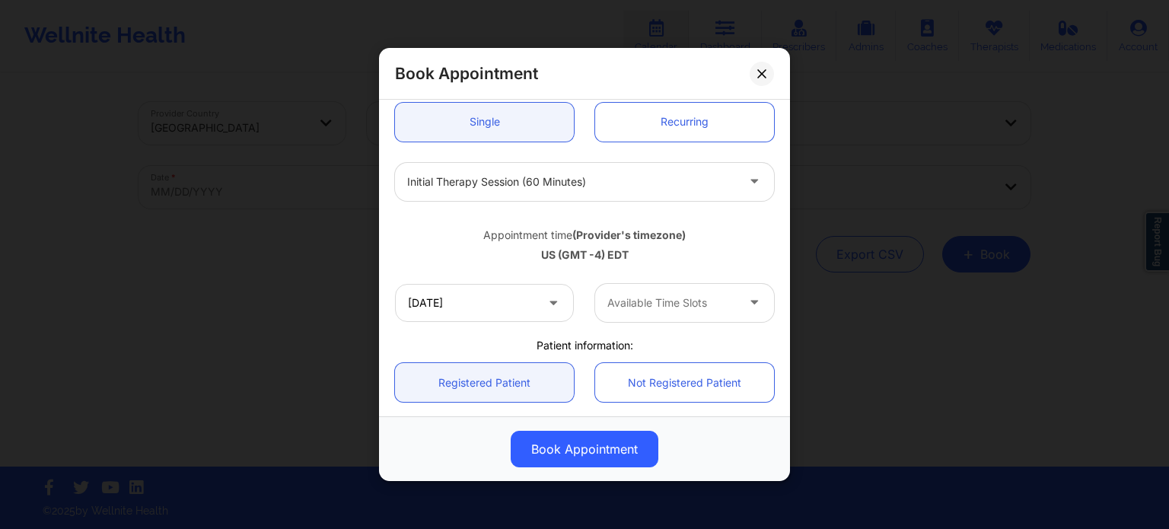
click at [679, 298] on div at bounding box center [671, 303] width 129 height 18
click at [662, 343] on div "1:00 PM" at bounding box center [678, 344] width 175 height 27
click at [733, 252] on div "US (GMT -4) EDT" at bounding box center [584, 254] width 379 height 15
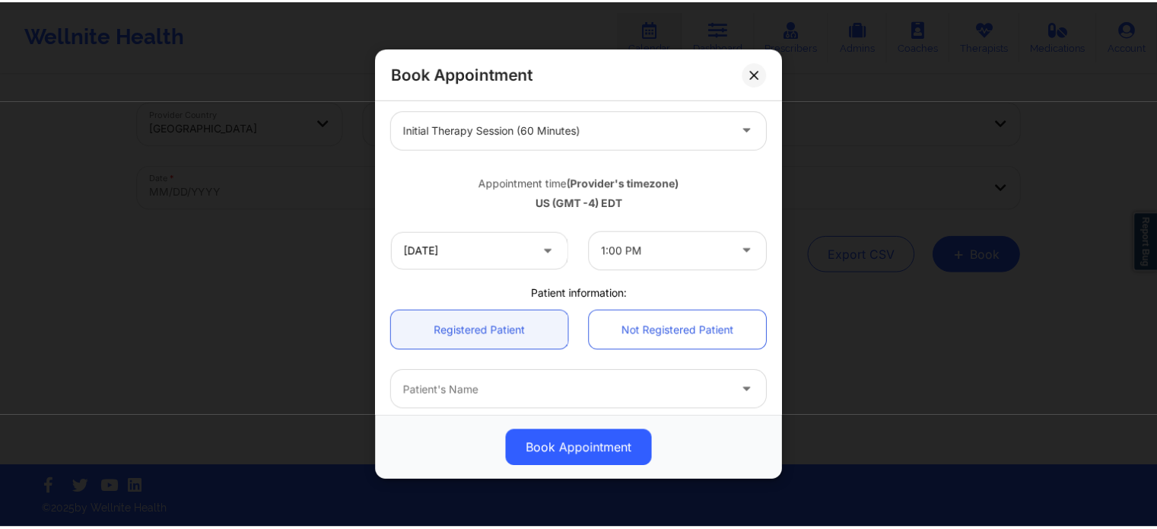
scroll to position [228, 0]
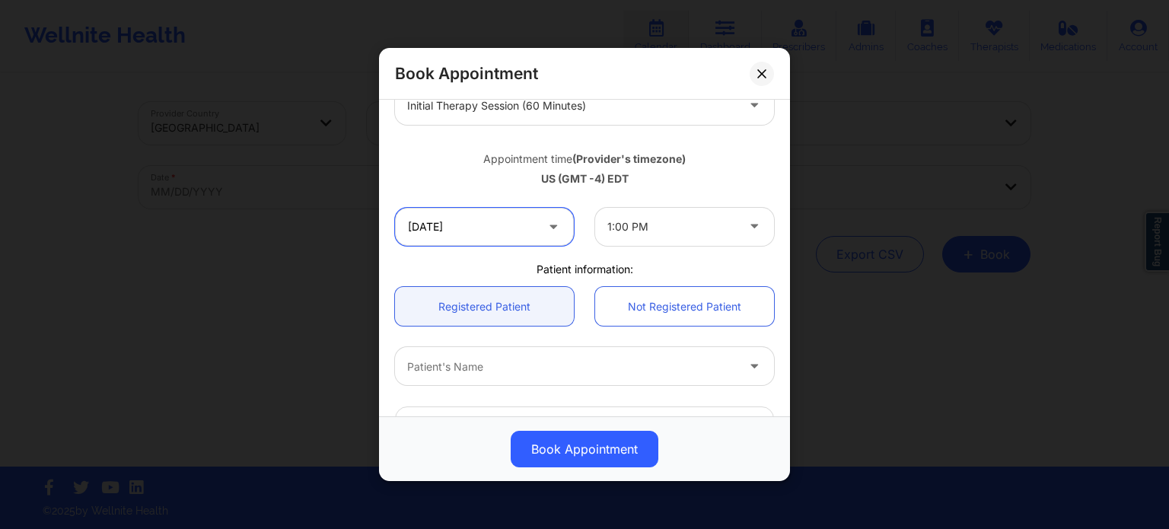
click at [492, 220] on input "[DATE]" at bounding box center [484, 227] width 179 height 38
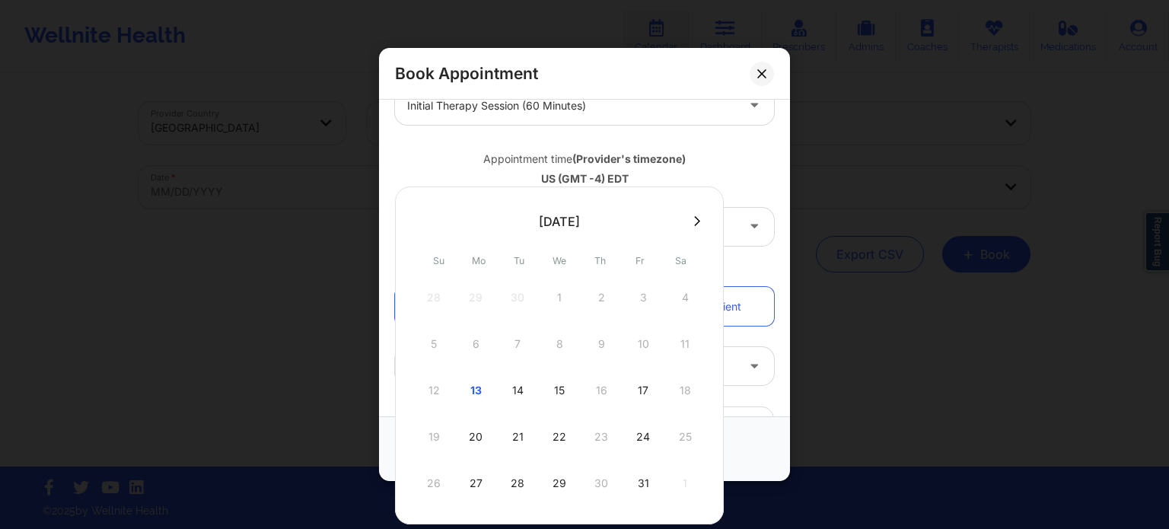
click at [600, 393] on div "12 13 14 15 16 17 18" at bounding box center [559, 390] width 289 height 43
click at [556, 396] on div "15" at bounding box center [559, 390] width 38 height 43
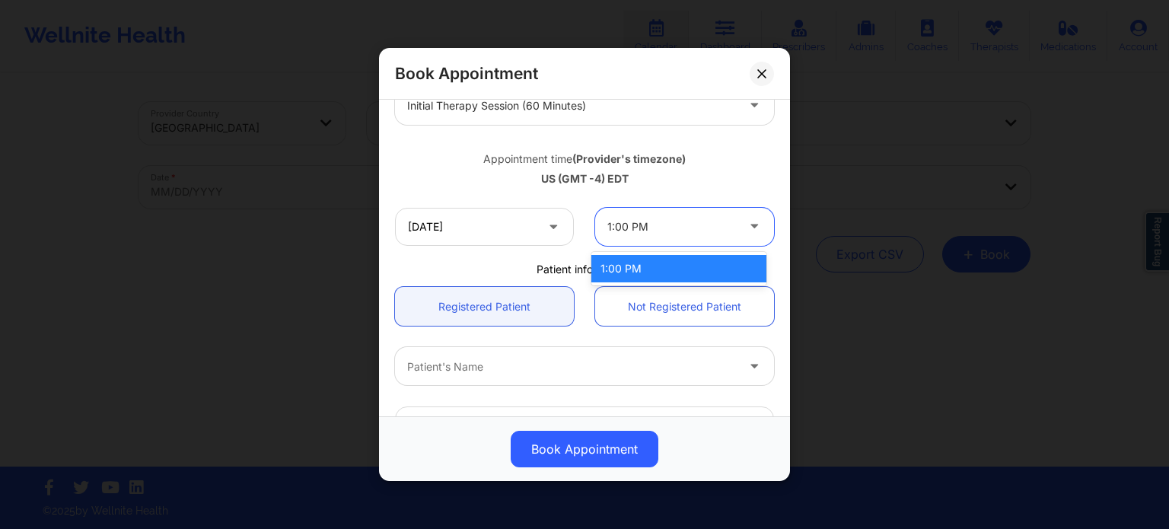
click at [649, 239] on div "1:00 PM" at bounding box center [671, 227] width 129 height 38
click at [693, 167] on div "Appointment time (Provider's timezone) US (GMT -4) EDT" at bounding box center [584, 166] width 400 height 40
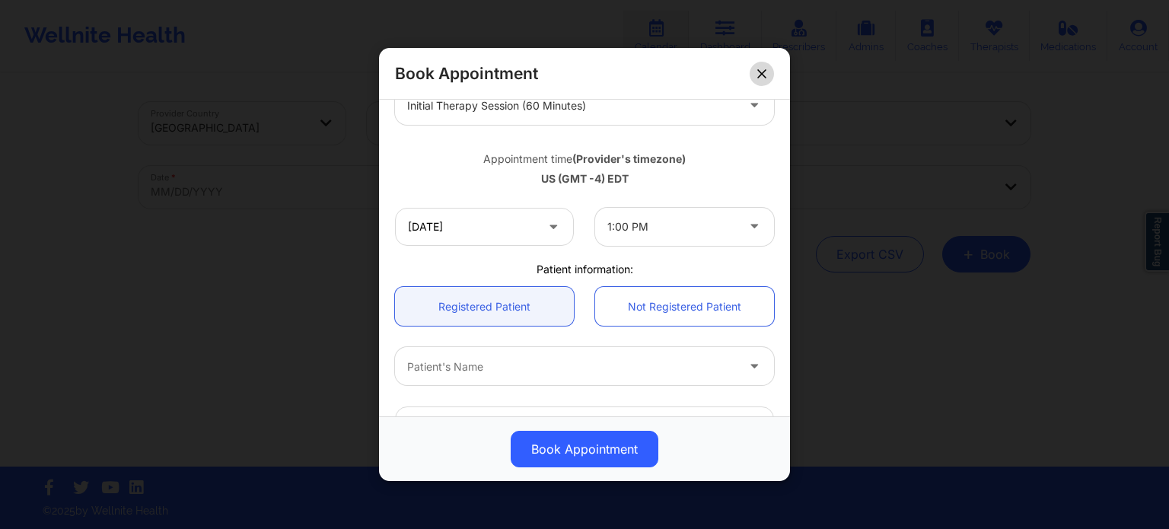
click at [767, 72] on button at bounding box center [761, 74] width 24 height 24
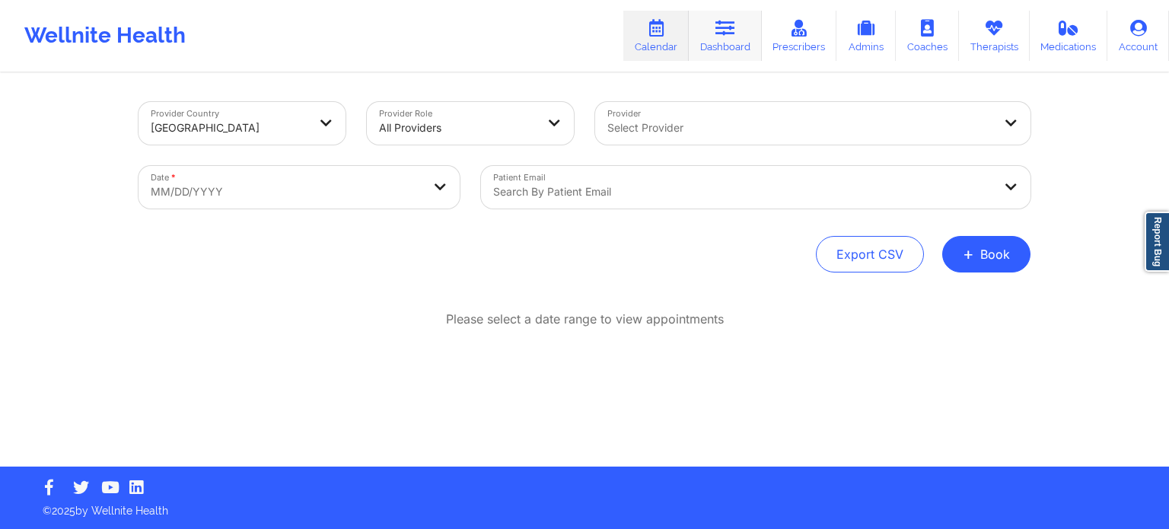
drag, startPoint x: 743, startPoint y: 35, endPoint x: 735, endPoint y: 36, distance: 7.6
click at [743, 35] on link "Dashboard" at bounding box center [725, 36] width 73 height 50
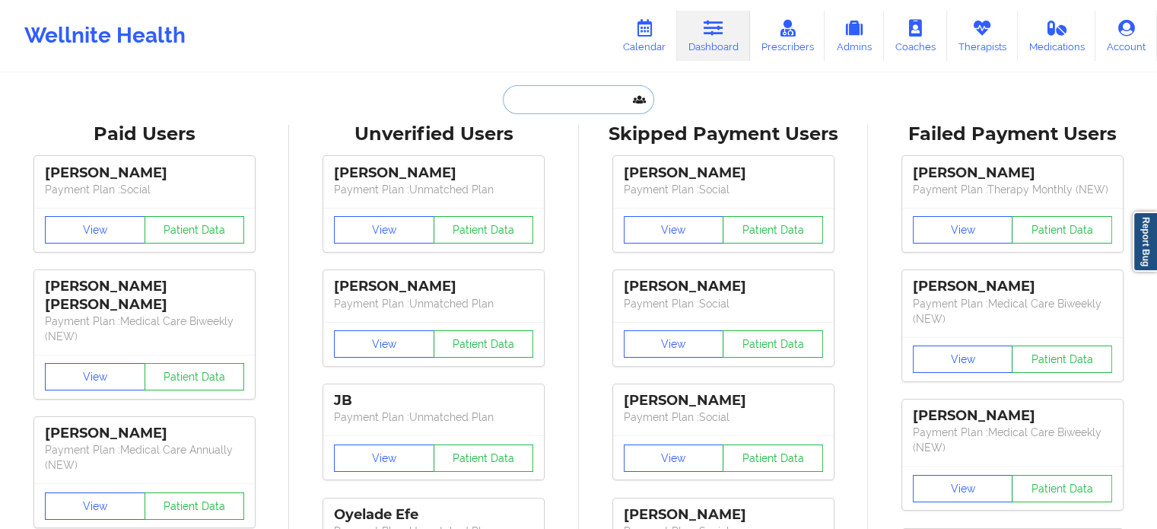
click at [562, 103] on input "text" at bounding box center [578, 99] width 151 height 29
paste input "DELLORIESW@GMAIL.COM"
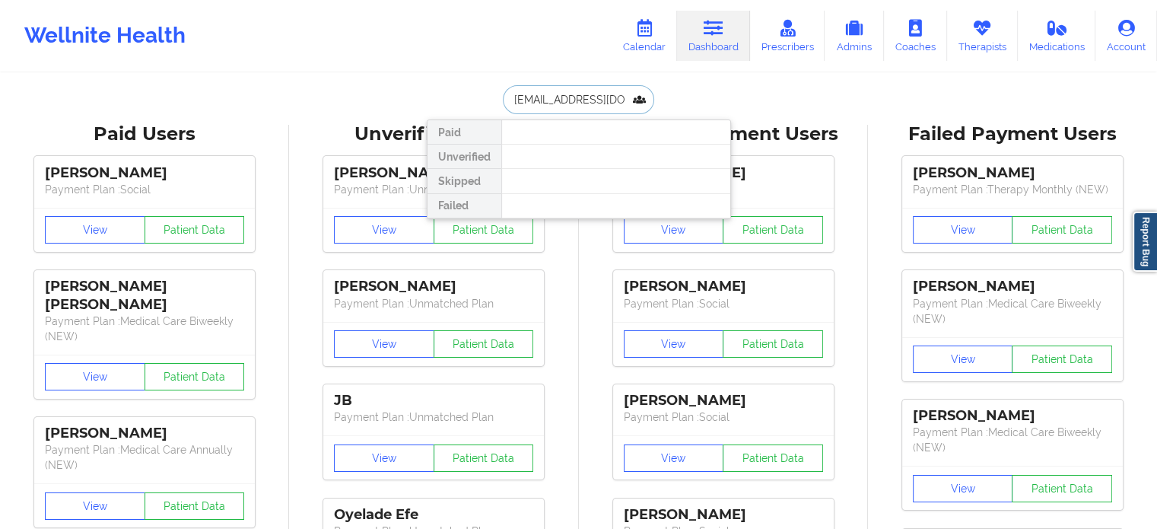
drag, startPoint x: 634, startPoint y: 97, endPoint x: 401, endPoint y: 91, distance: 232.9
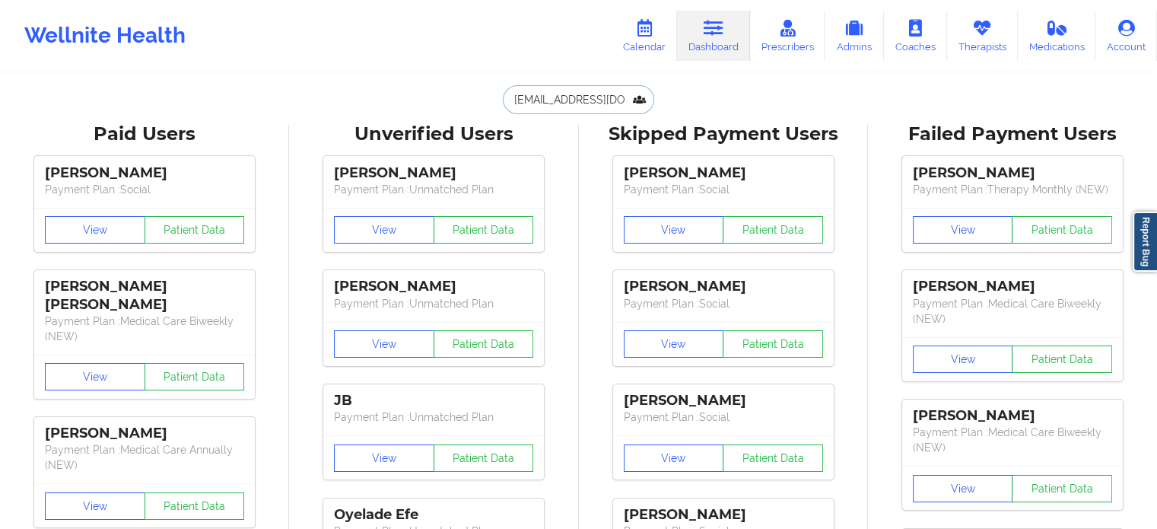
type input "DELLORIESW@GMAIL.COM"
click at [665, 20] on link "Calendar" at bounding box center [644, 36] width 65 height 50
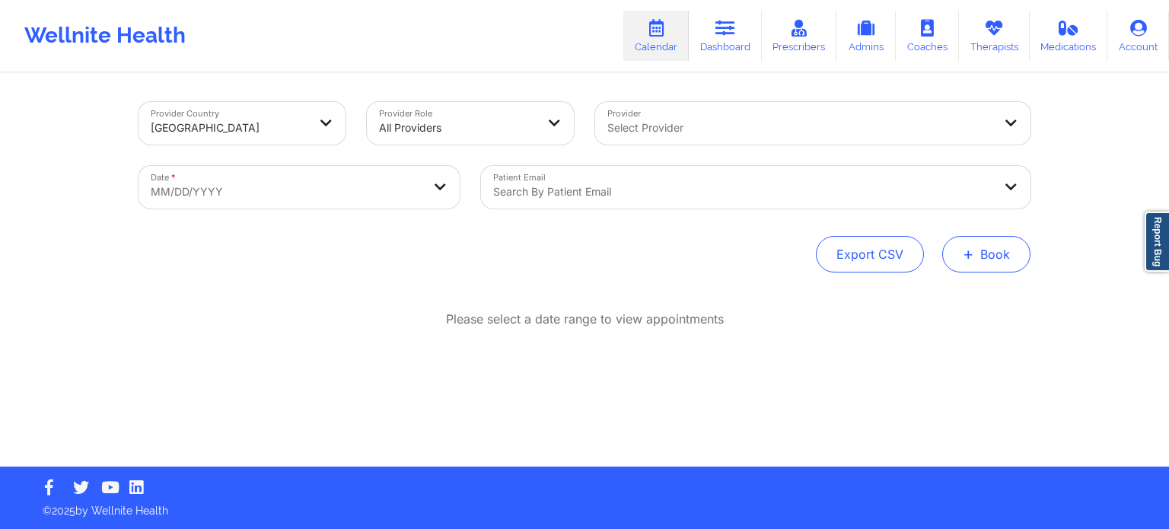
click at [972, 256] on span "+" at bounding box center [967, 254] width 11 height 8
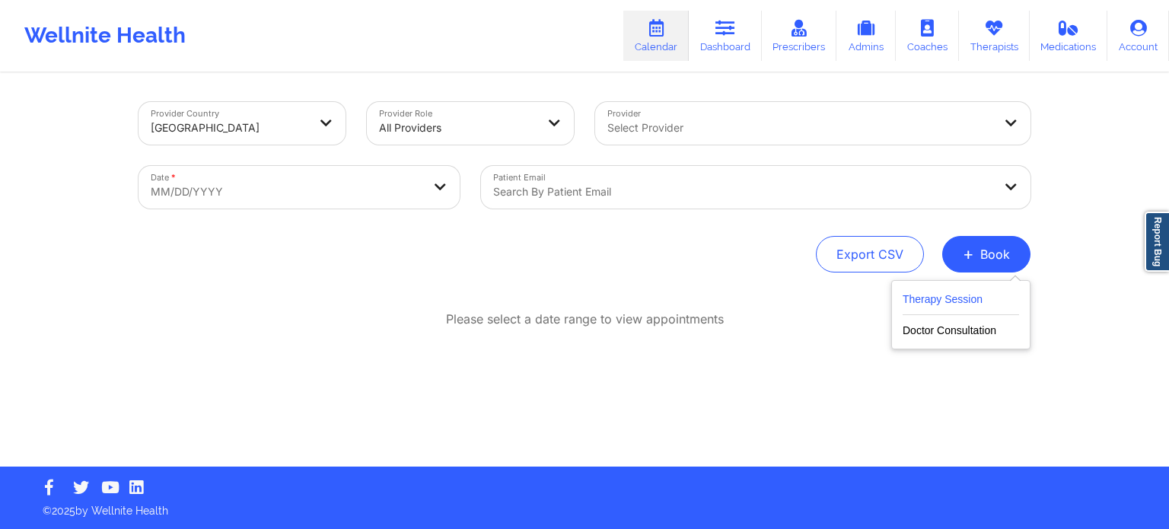
click at [956, 302] on button "Therapy Session" at bounding box center [960, 302] width 116 height 25
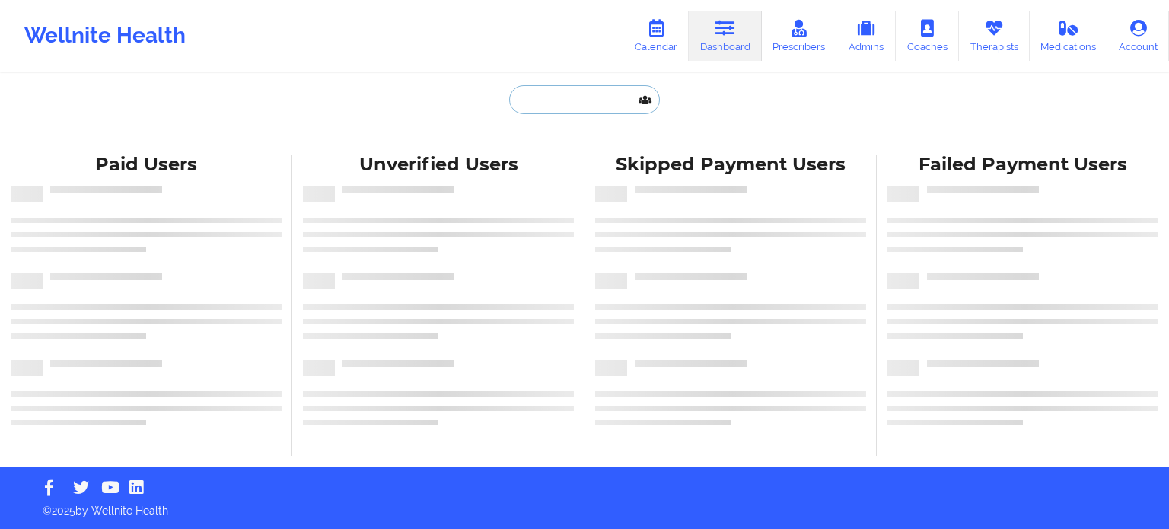
click at [563, 99] on input "text" at bounding box center [584, 99] width 151 height 29
paste input "captainkellywright@gmail.com"
type input "captainkellywright@gmail.com"
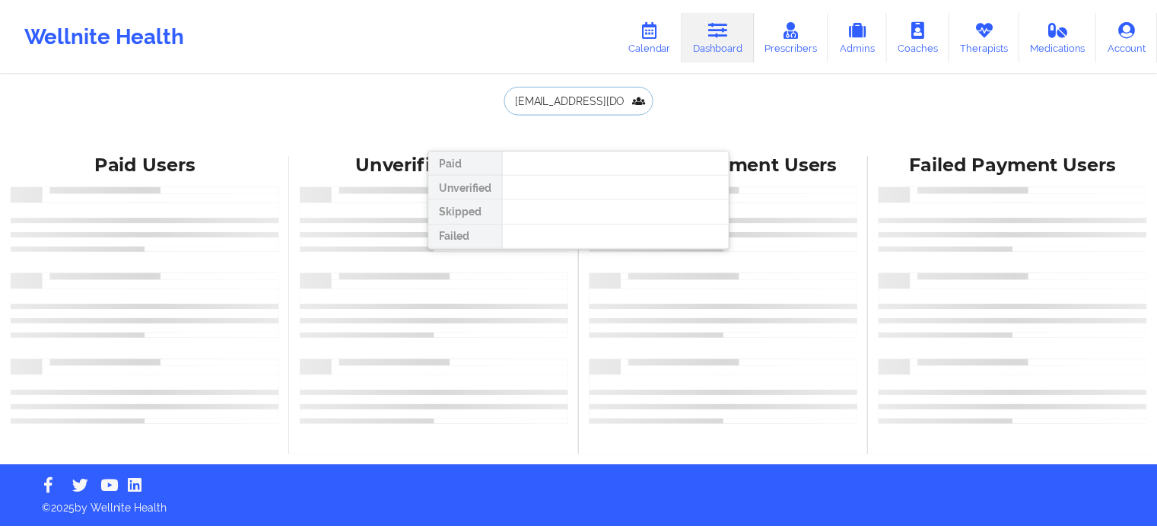
scroll to position [0, 30]
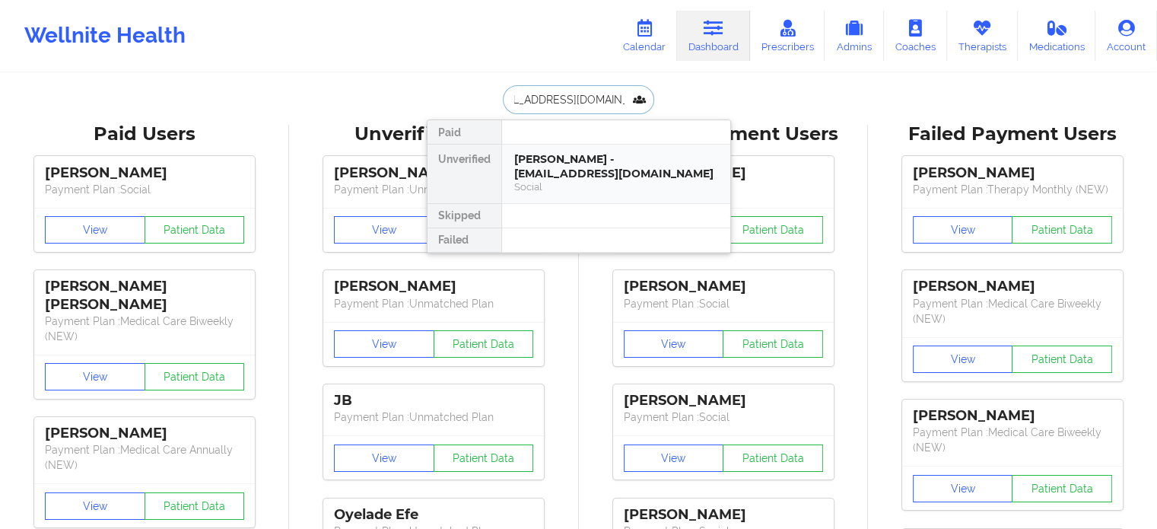
click at [572, 165] on div "Kelly Wright - captainkellywright@gmail.com" at bounding box center [616, 166] width 204 height 28
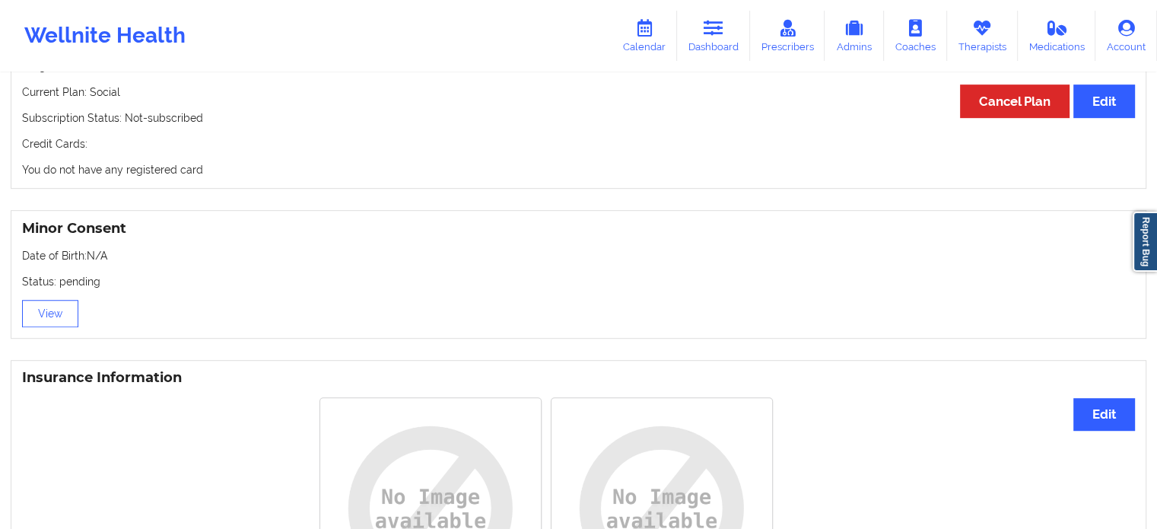
scroll to position [842, 0]
